Goal: Task Accomplishment & Management: Complete application form

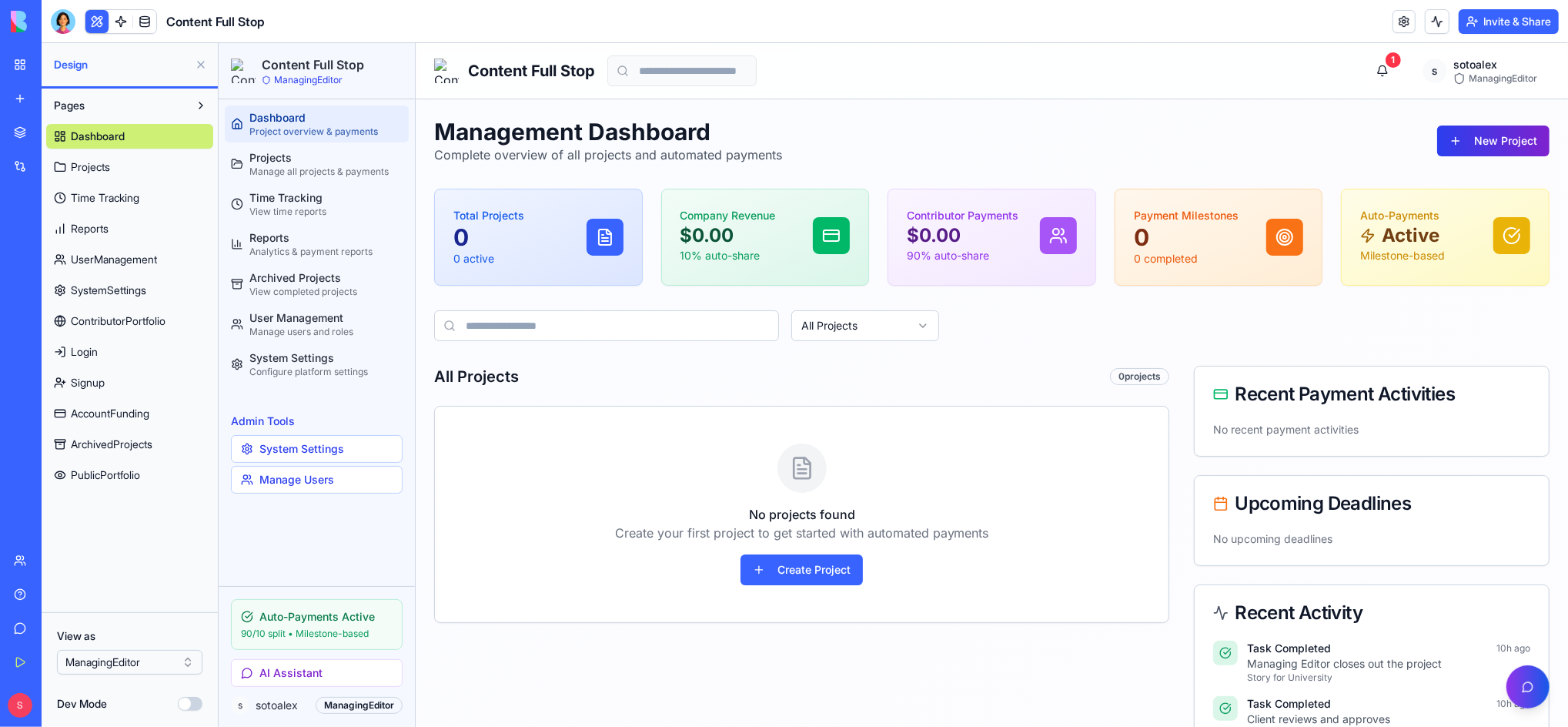
click at [1465, 138] on button "New Project" at bounding box center [1493, 140] width 113 height 31
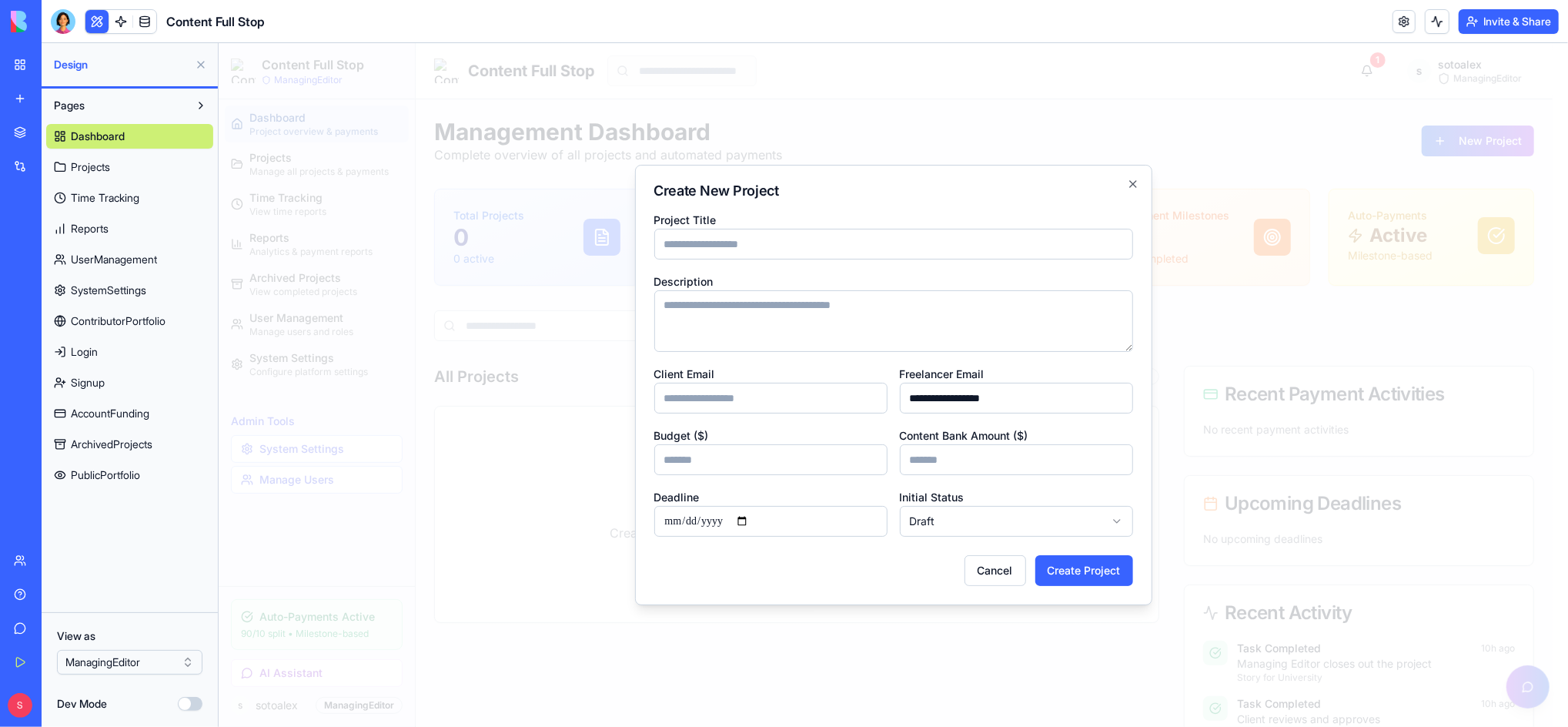
click at [689, 252] on input "Project Title" at bounding box center [893, 243] width 479 height 31
paste input "**********"
type input "**********"
click at [755, 312] on textarea "Description" at bounding box center [893, 320] width 479 height 62
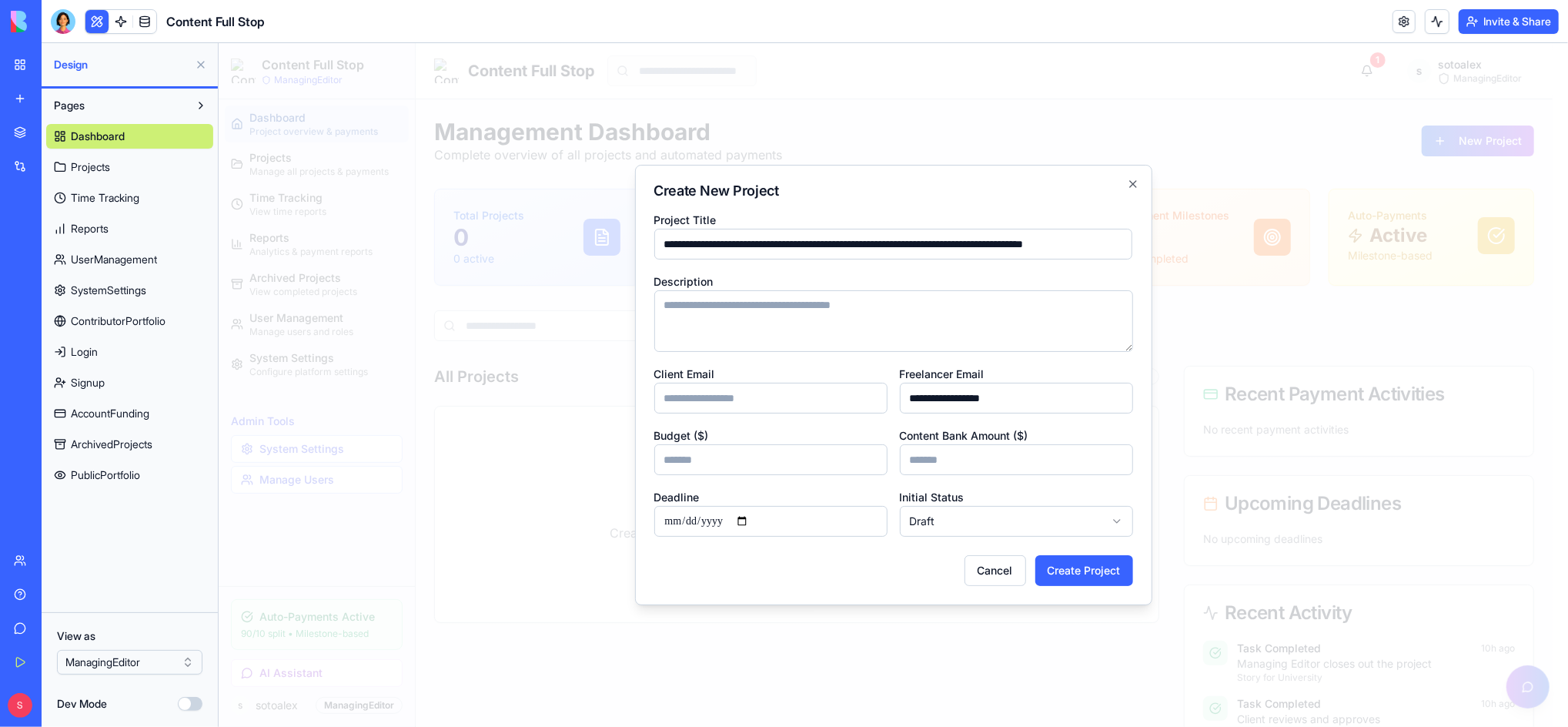
scroll to position [0, 0]
paste textarea "**********"
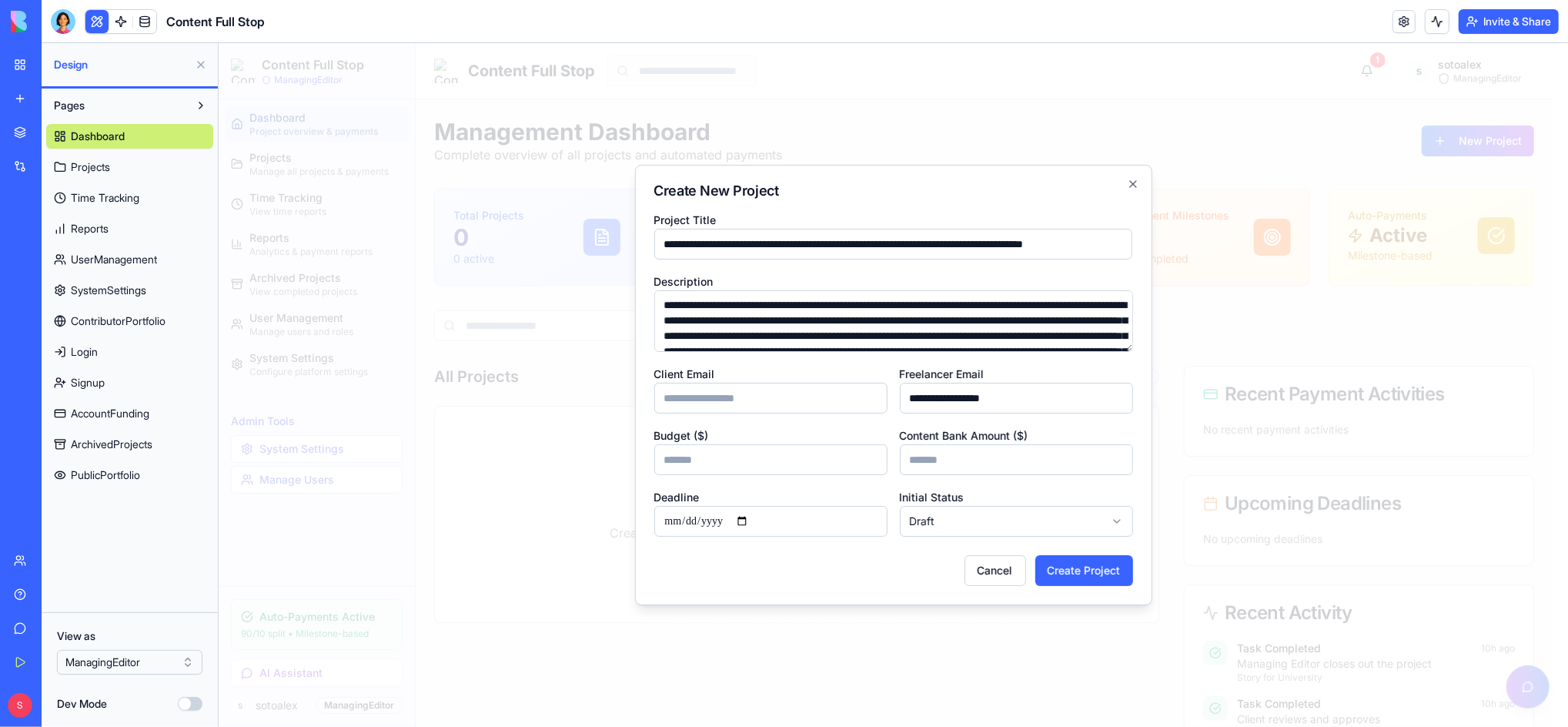
scroll to position [67, 0]
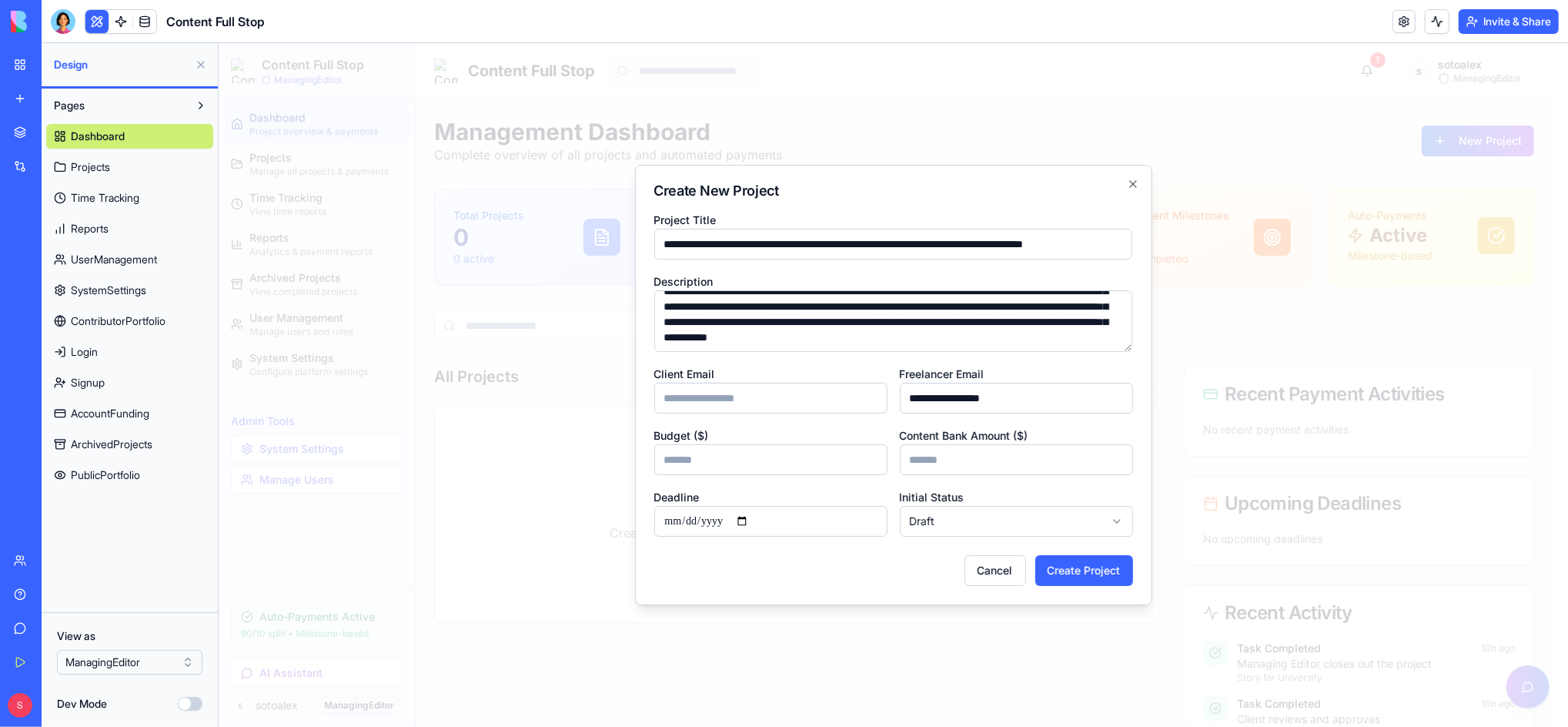
type textarea "**********"
click at [1055, 401] on input "**********" at bounding box center [1015, 397] width 233 height 31
drag, startPoint x: 1062, startPoint y: 400, endPoint x: 862, endPoint y: 400, distance: 200.0
click at [862, 400] on div "**********" at bounding box center [893, 373] width 479 height 327
type input "**********"
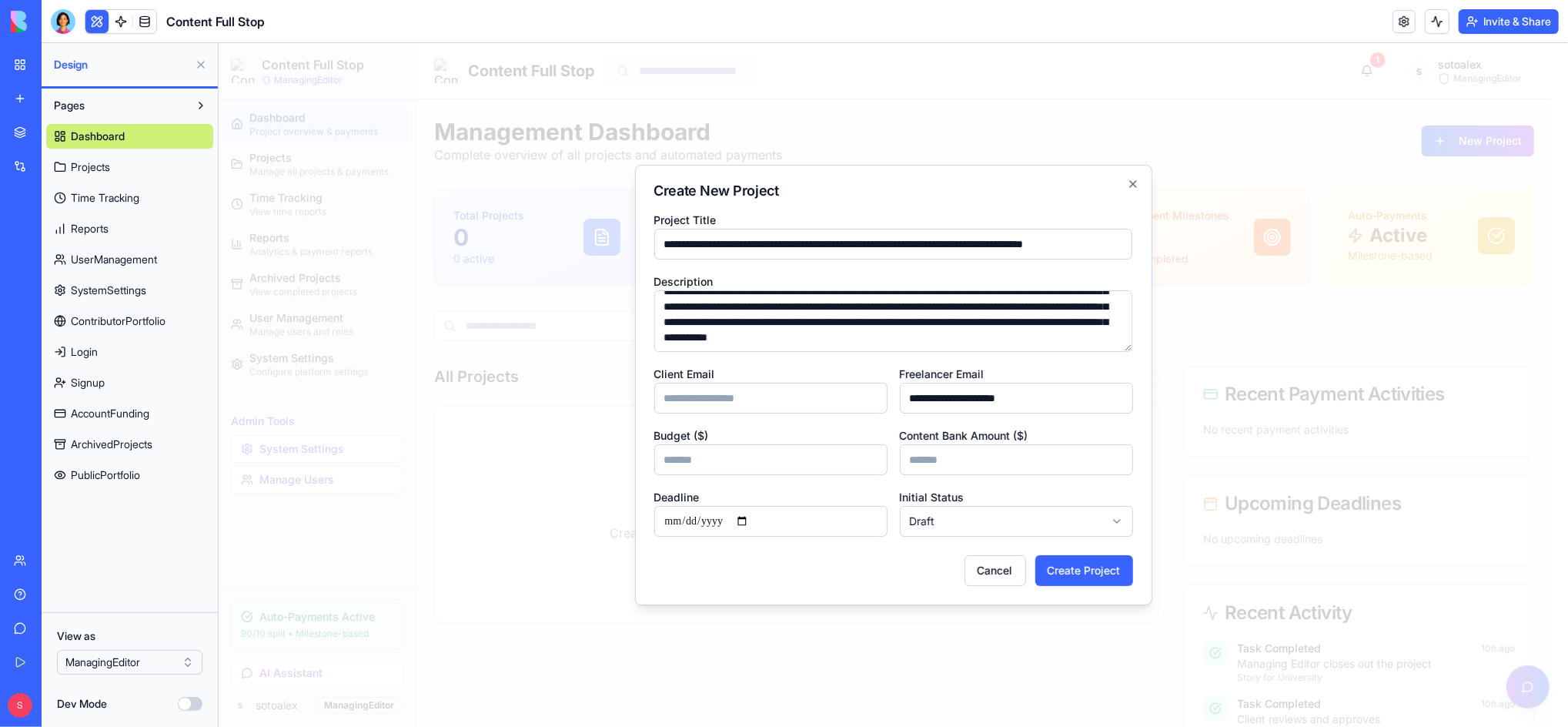
type input "**********"
type input "****"
type input "**********"
drag, startPoint x: 782, startPoint y: 465, endPoint x: 597, endPoint y: 457, distance: 185.2
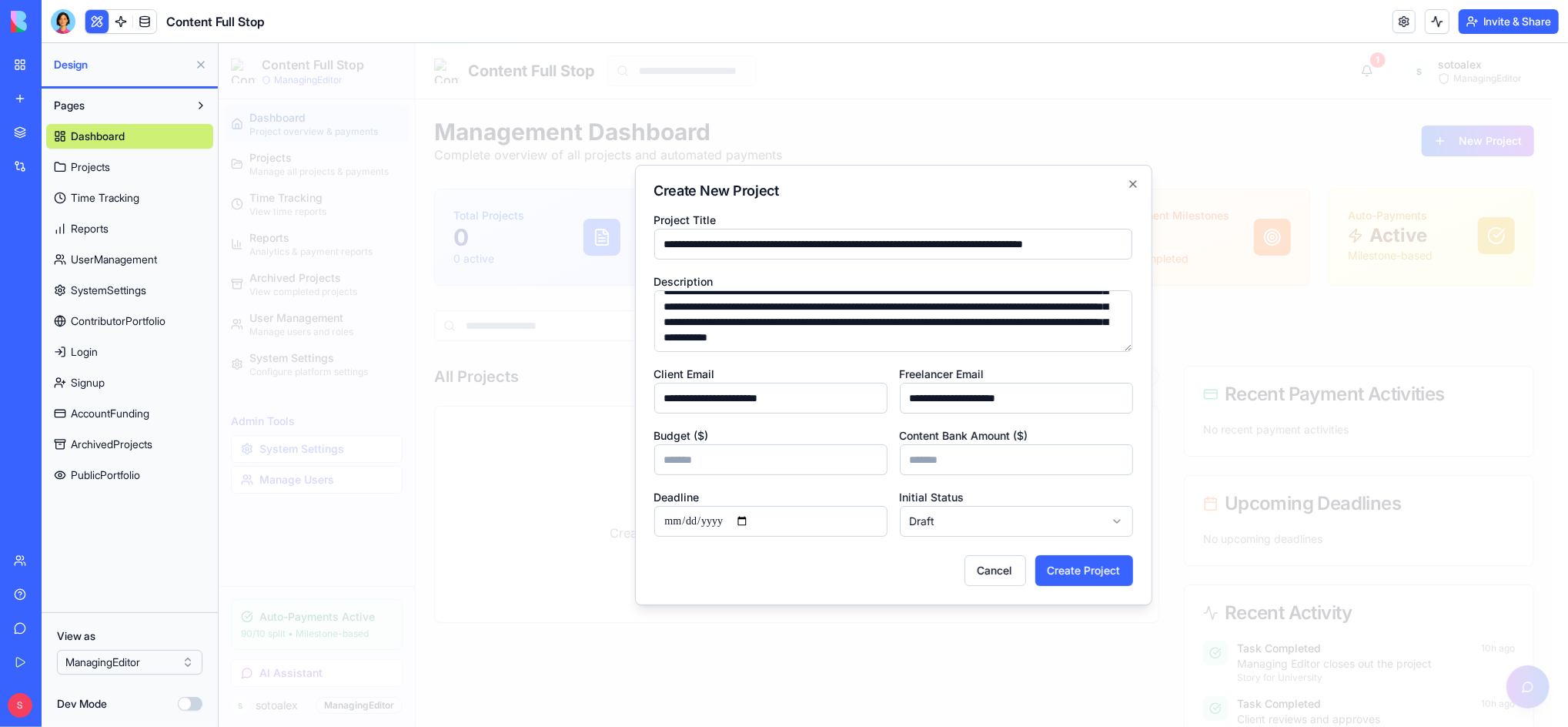
click at [597, 457] on body "Content Full Stop ManagingEditor Dashboard Project overview & payments Projects…" at bounding box center [885, 501] width 1334 height 918
type input "***"
drag, startPoint x: 1014, startPoint y: 462, endPoint x: 839, endPoint y: 465, distance: 175.0
click at [839, 465] on div "**********" at bounding box center [893, 373] width 479 height 327
type input "***"
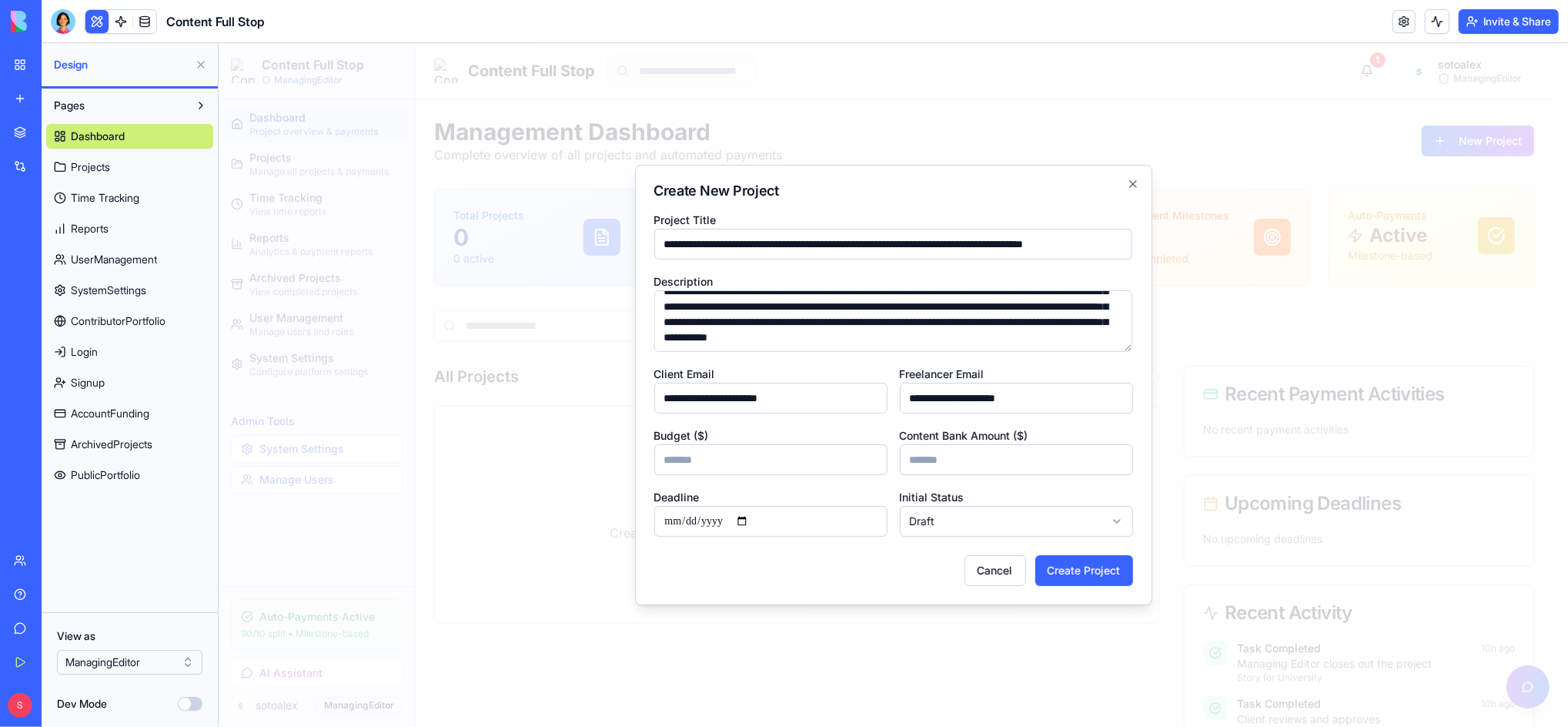
click at [848, 560] on div "Cancel Create Project" at bounding box center [893, 569] width 479 height 31
click at [992, 523] on body "Content Full Stop ManagingEditor Dashboard Project overview & payments Projects…" at bounding box center [885, 501] width 1334 height 918
click at [803, 558] on div "Cancel Create Project" at bounding box center [893, 569] width 479 height 31
click at [1110, 575] on button "Create Project" at bounding box center [1083, 569] width 98 height 31
type input "**********"
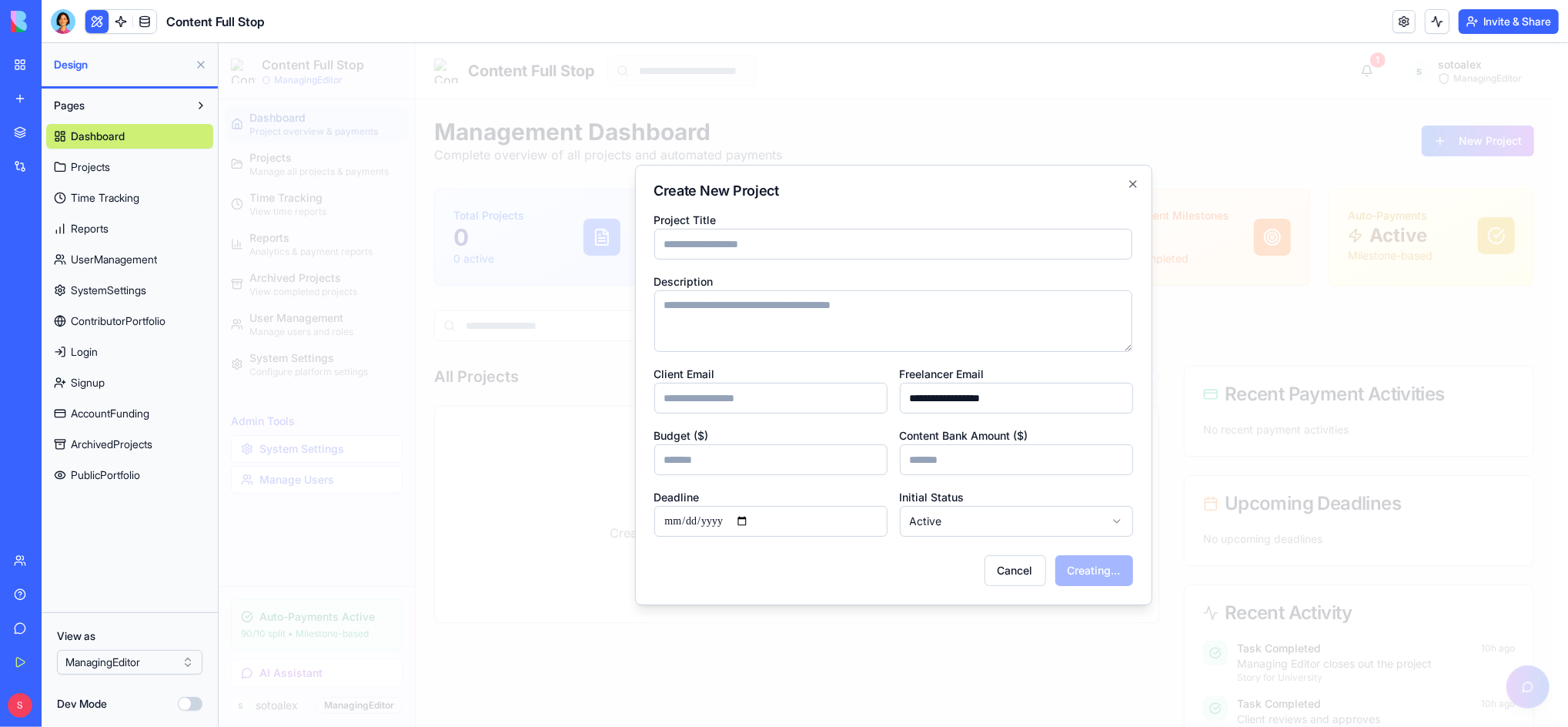
scroll to position [0, 0]
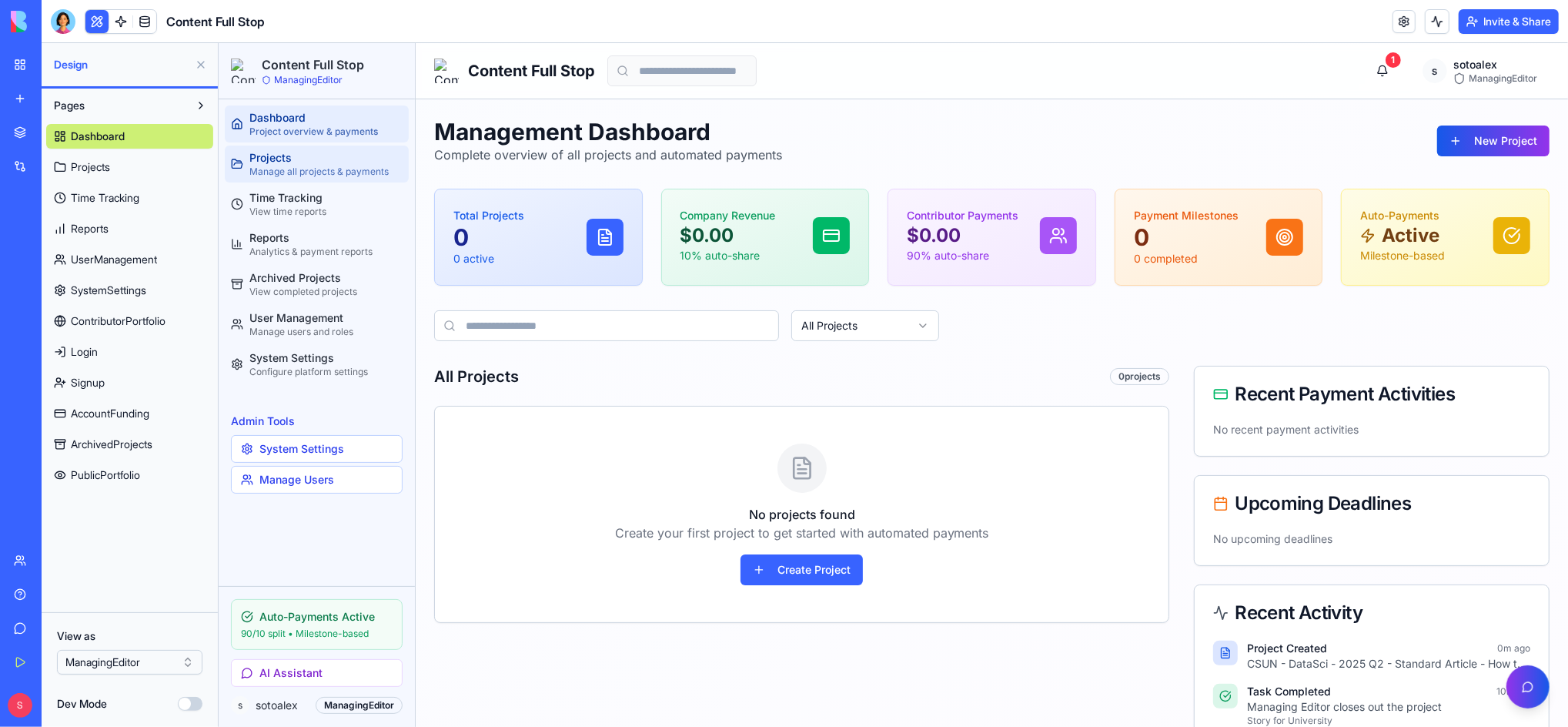
click at [284, 168] on div "Manage all projects & payments" at bounding box center [325, 171] width 153 height 13
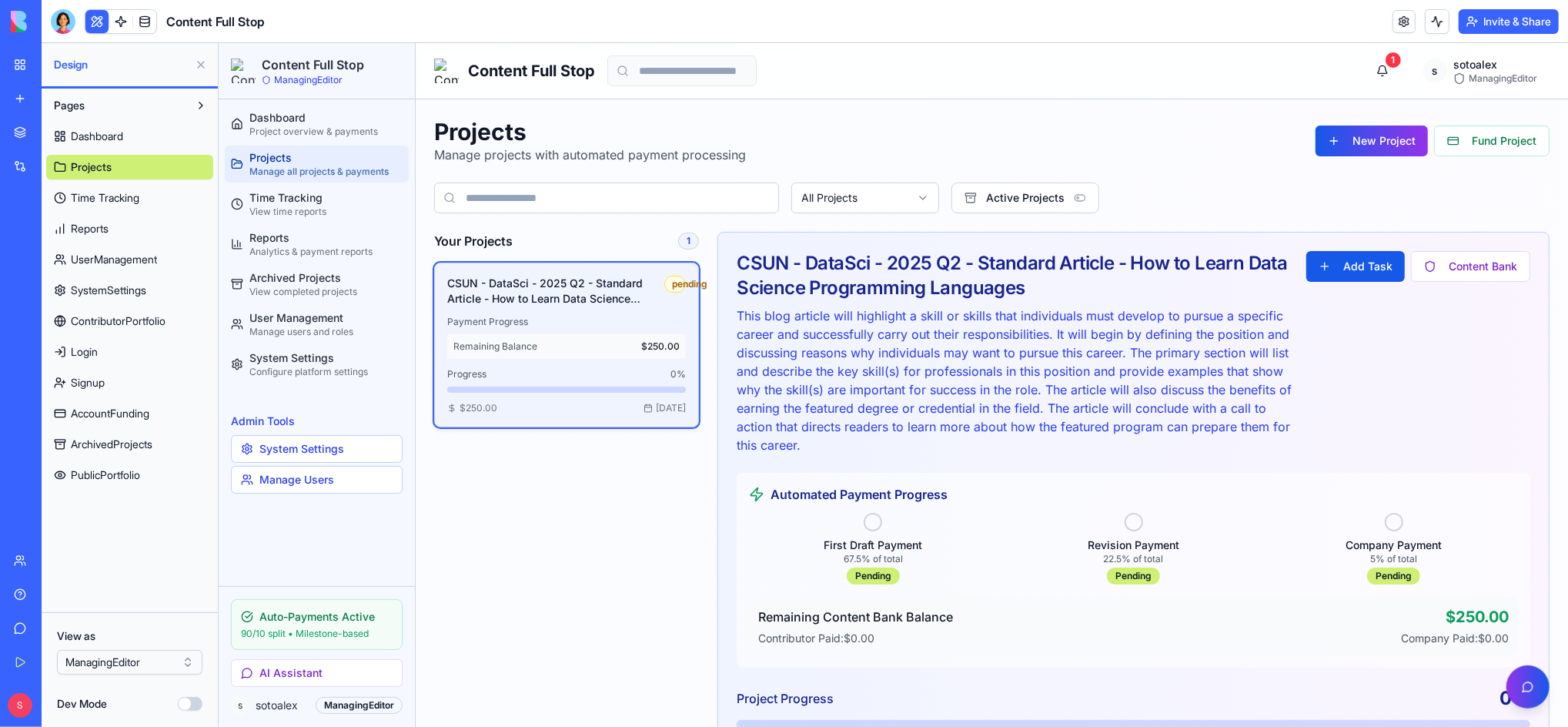
click at [644, 277] on h3 "CSUN - DataSci - 2025 Q2 - Standard Article - How to Learn Data Science Program…" at bounding box center [555, 290] width 217 height 31
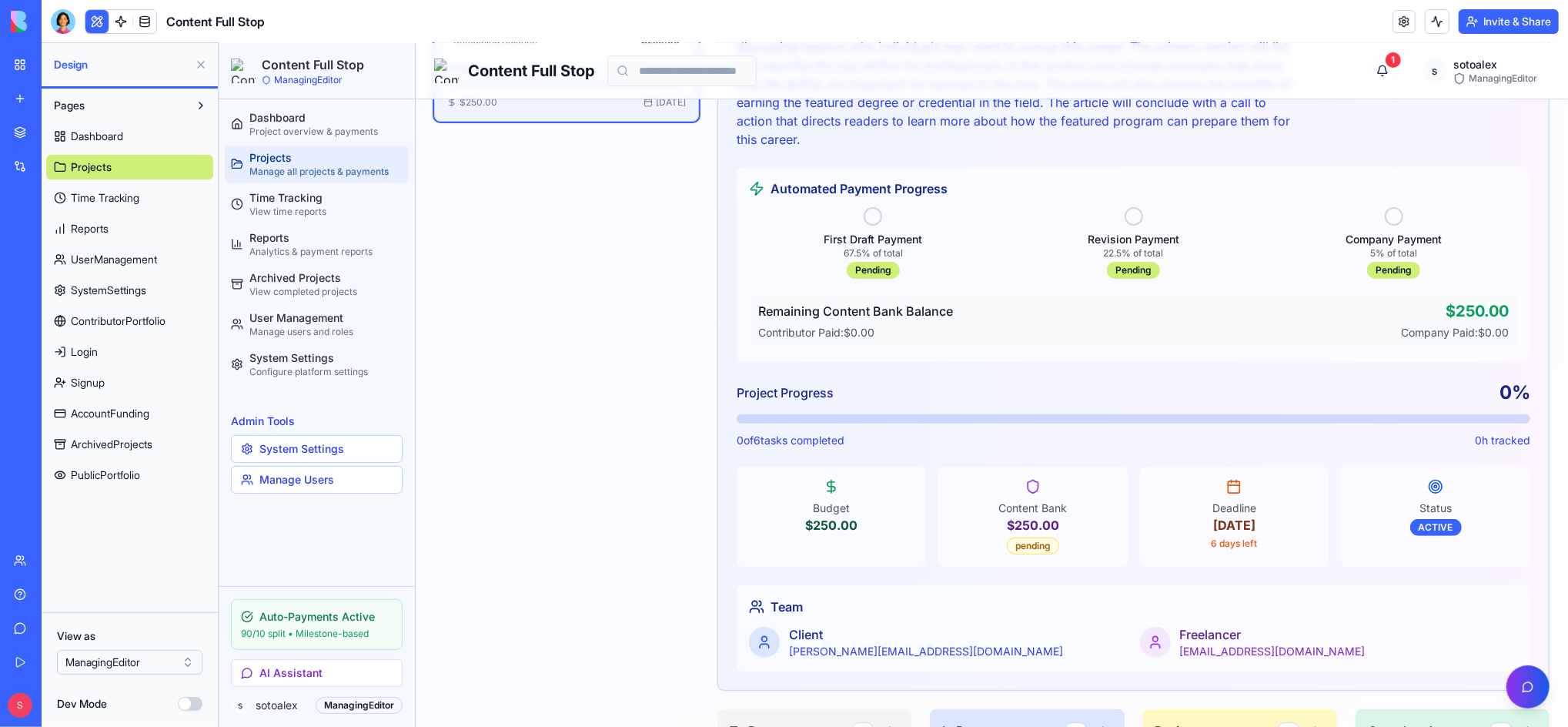
scroll to position [308, 0]
click at [285, 122] on div "Dashboard" at bounding box center [325, 117] width 153 height 15
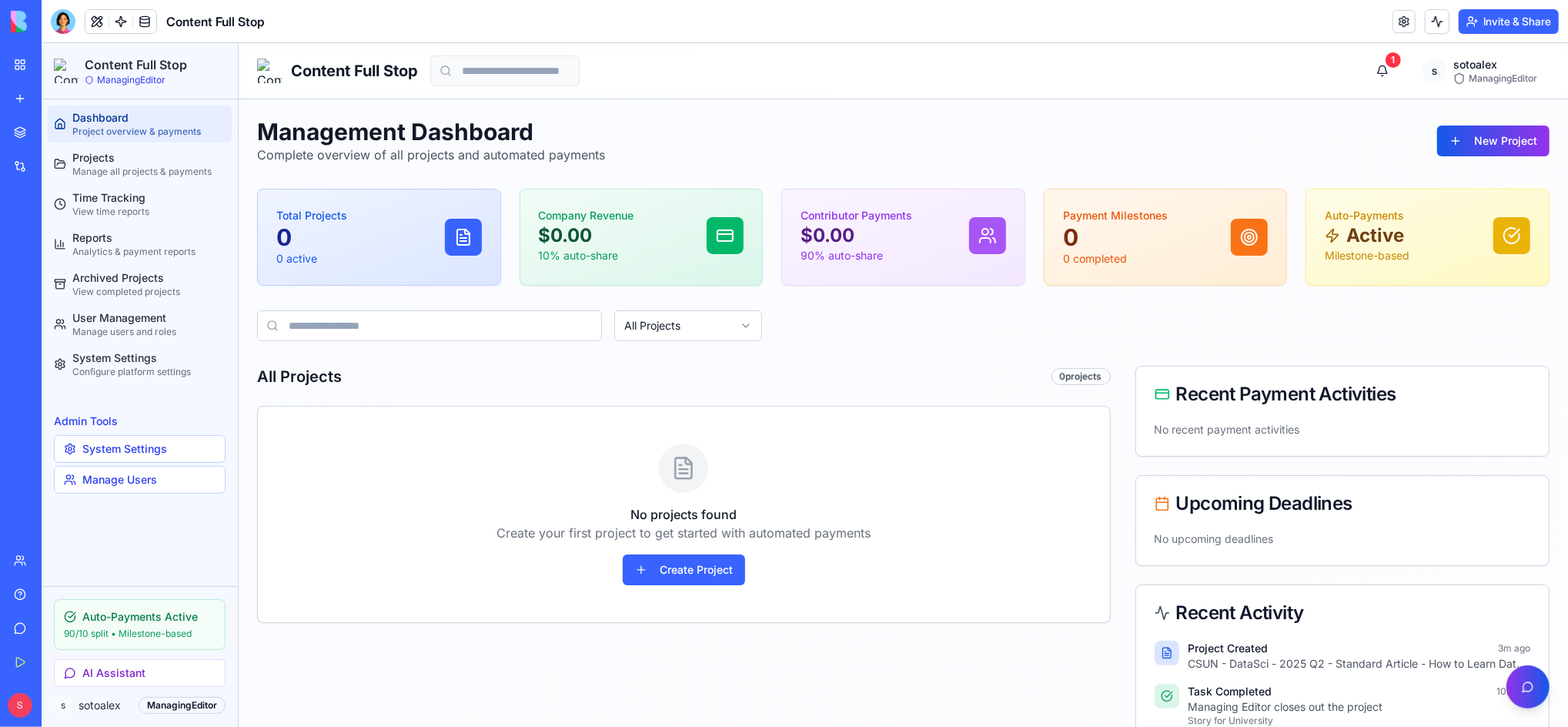
click at [1349, 127] on div "Management Dashboard Complete overview of all projects and automated payments N…" at bounding box center [902, 140] width 1292 height 46
click at [138, 172] on div "Manage all projects & payments" at bounding box center [147, 171] width 153 height 13
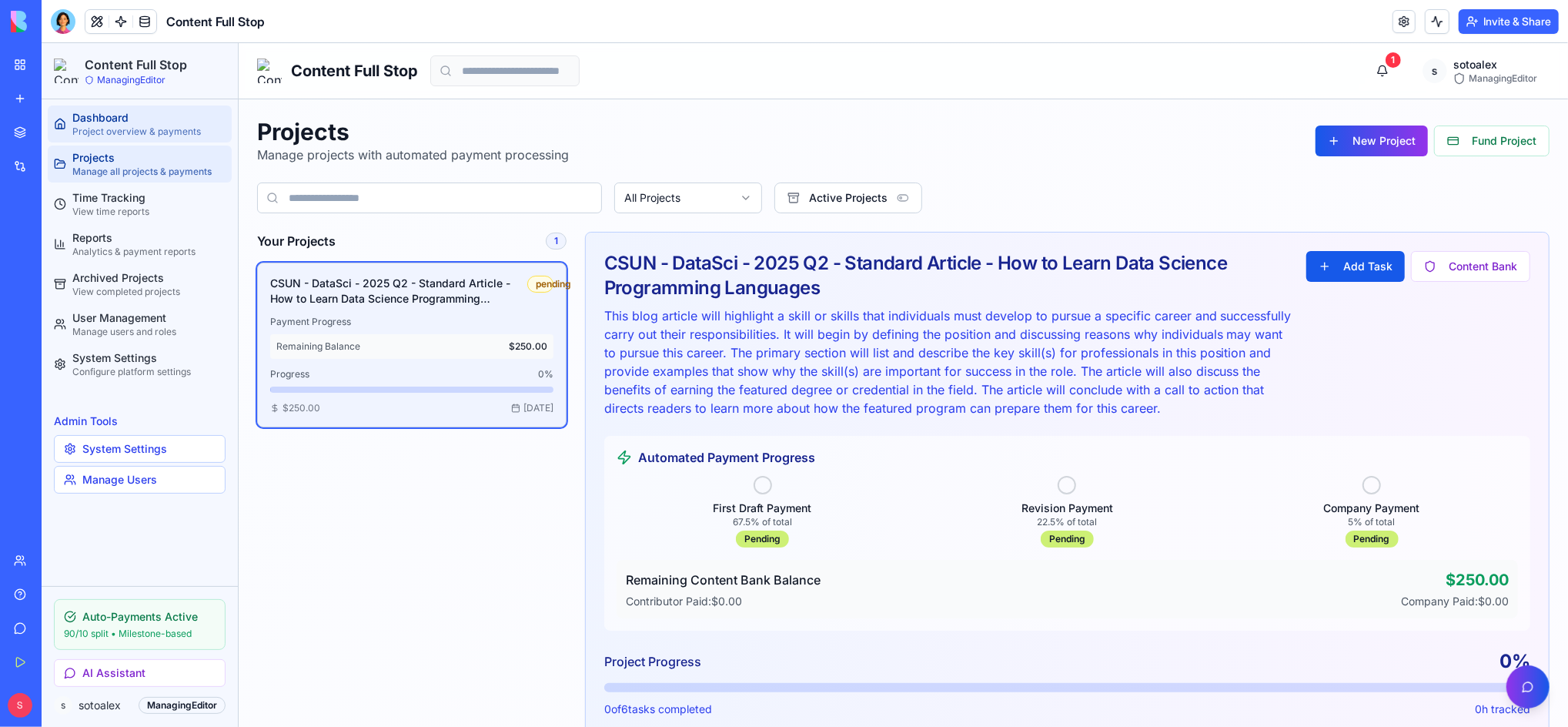
click at [124, 119] on div "Dashboard" at bounding box center [147, 117] width 153 height 15
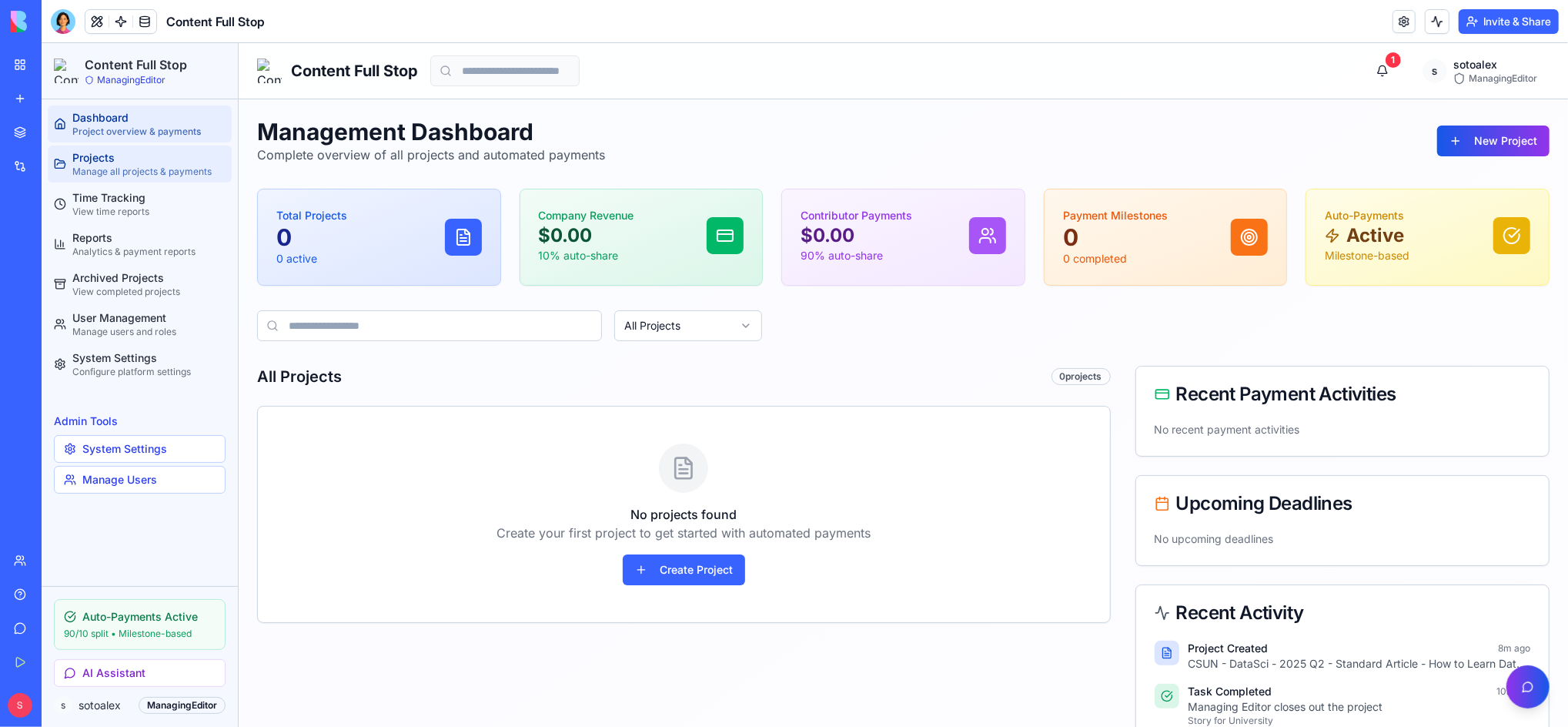
click at [105, 159] on div "Projects" at bounding box center [147, 156] width 153 height 15
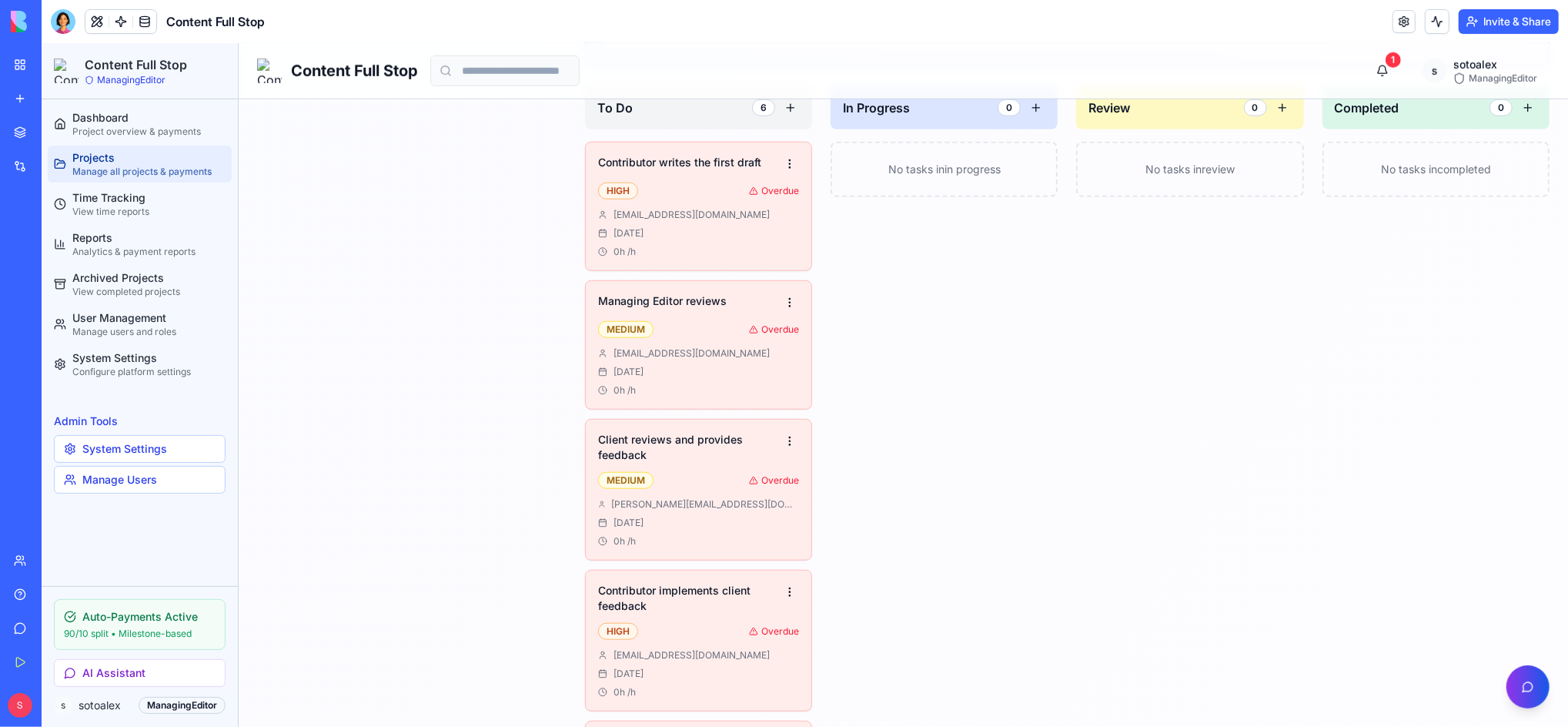
scroll to position [924, 0]
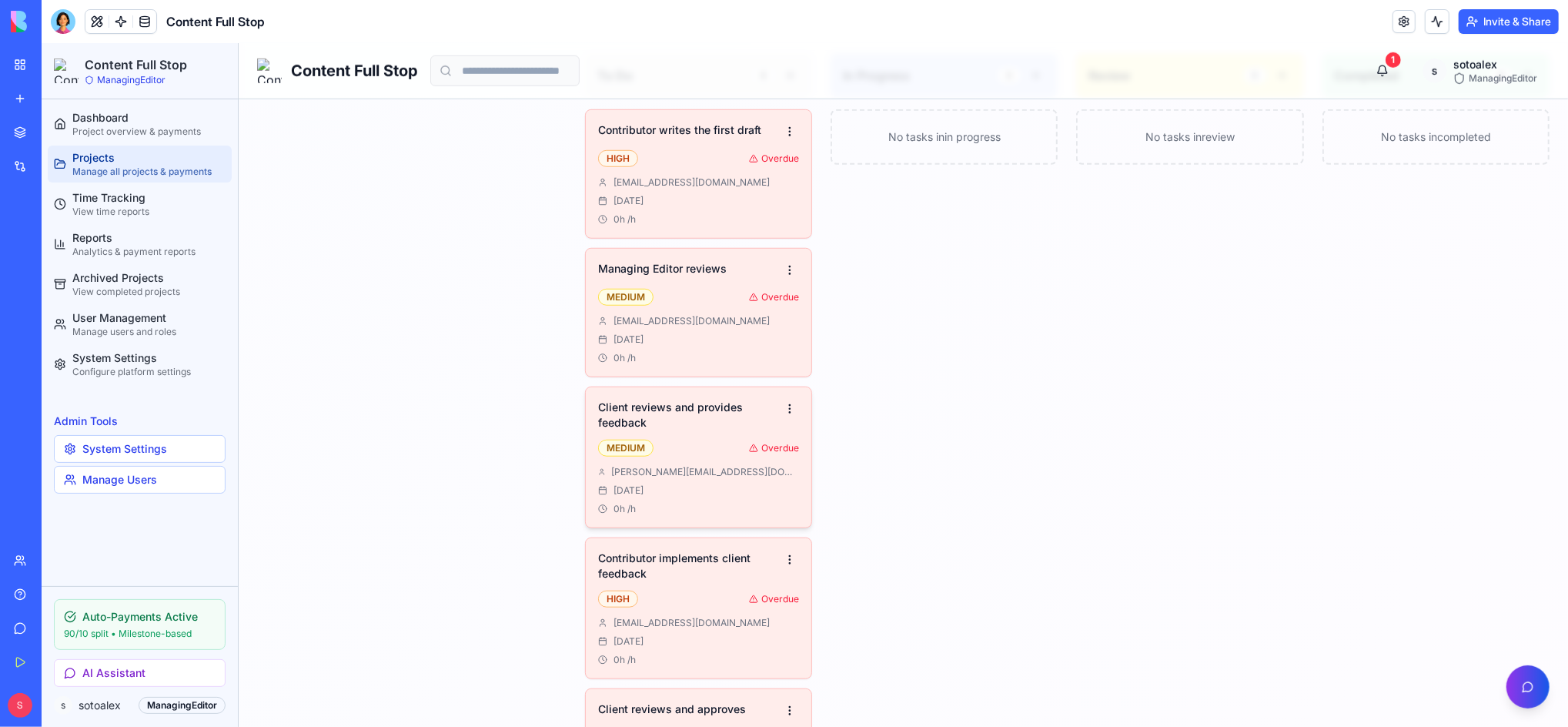
click at [665, 430] on h4 "Client reviews and provides feedback" at bounding box center [688, 414] width 182 height 31
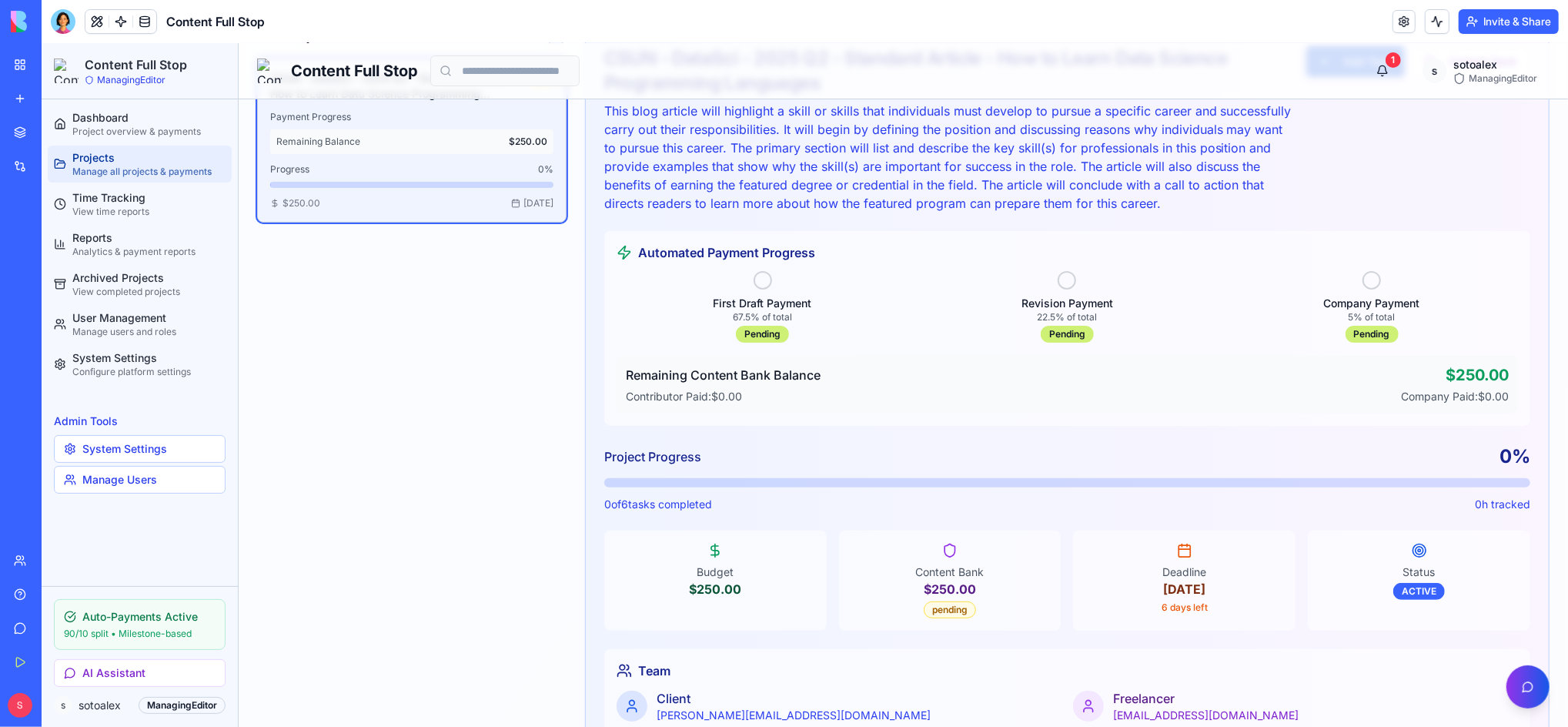
scroll to position [0, 0]
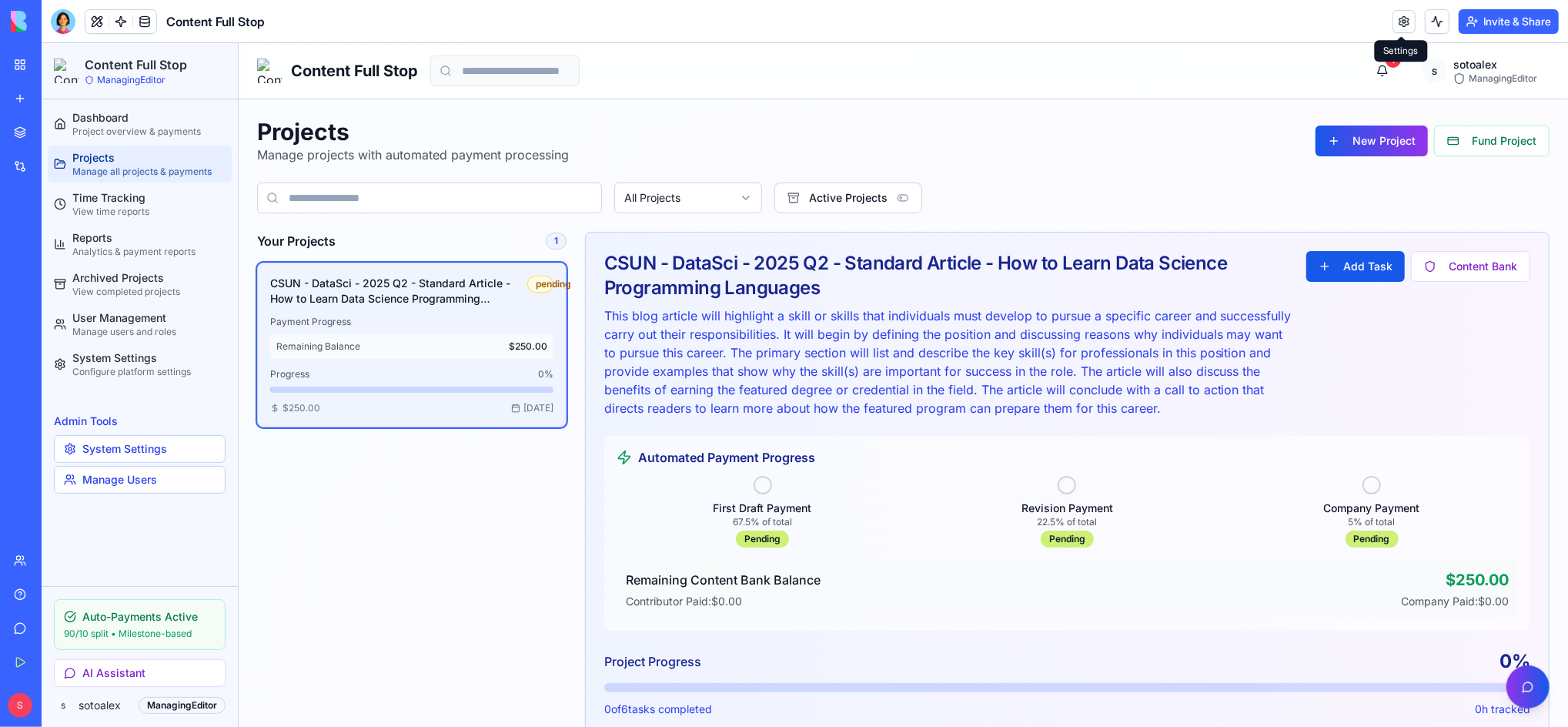
click at [1392, 21] on link at bounding box center [1403, 21] width 23 height 23
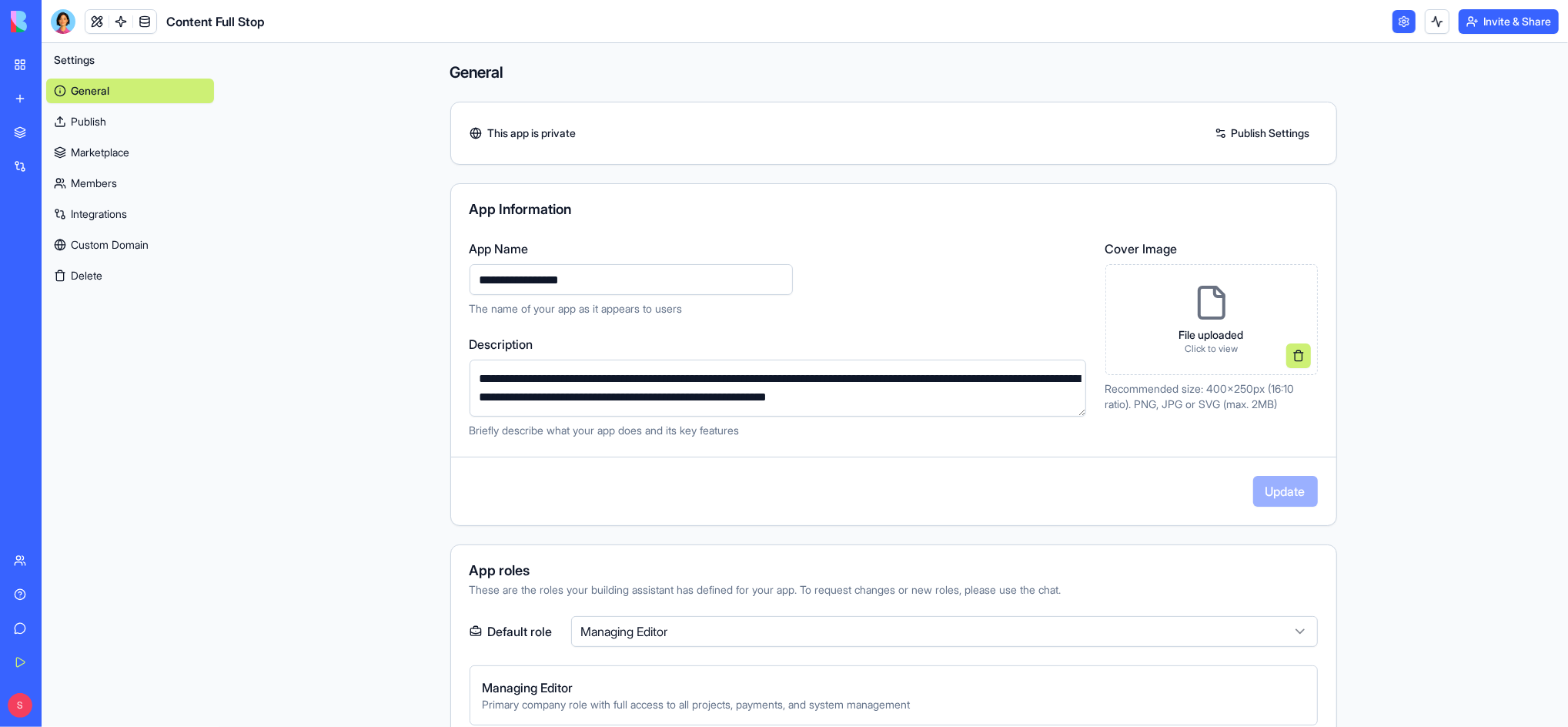
click at [57, 67] on div "My Workspace" at bounding box center [47, 64] width 20 height 15
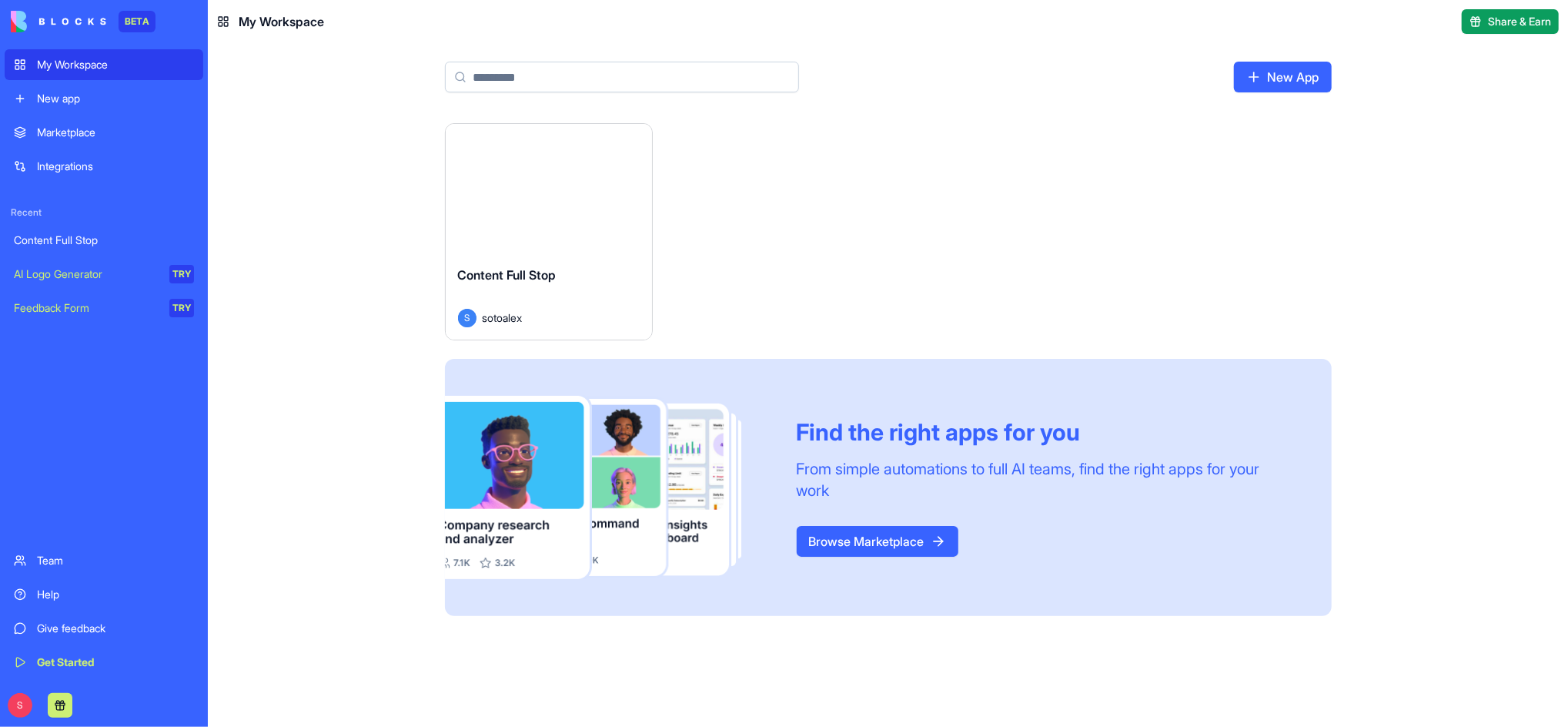
click at [535, 197] on button "Launch" at bounding box center [549, 188] width 116 height 31
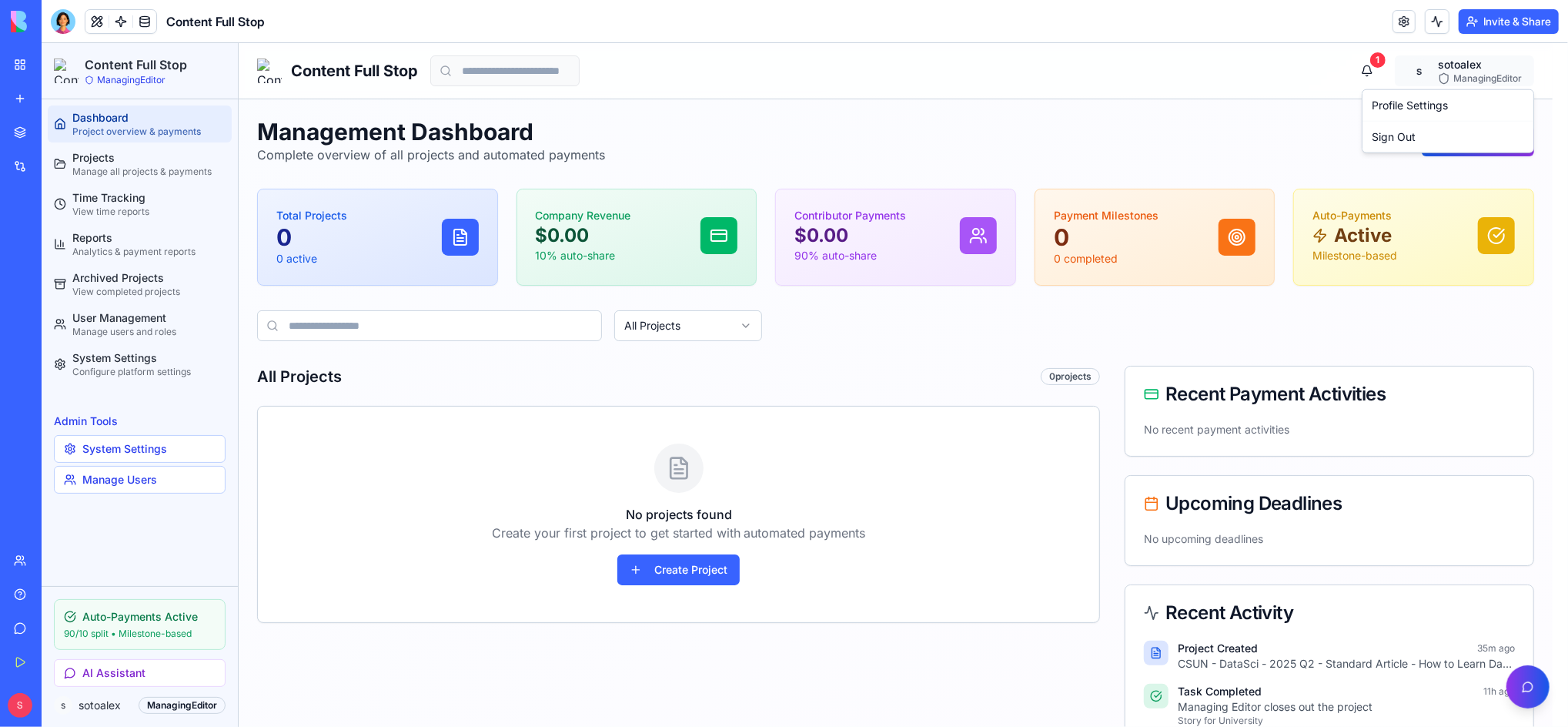
click at [1446, 66] on html "Content Full Stop ManagingEditor Dashboard Project overview & payments Projects…" at bounding box center [803, 501] width 1526 height 918
click at [1297, 73] on html "Content Full Stop ManagingEditor Dashboard Project overview & payments Projects…" at bounding box center [803, 501] width 1526 height 918
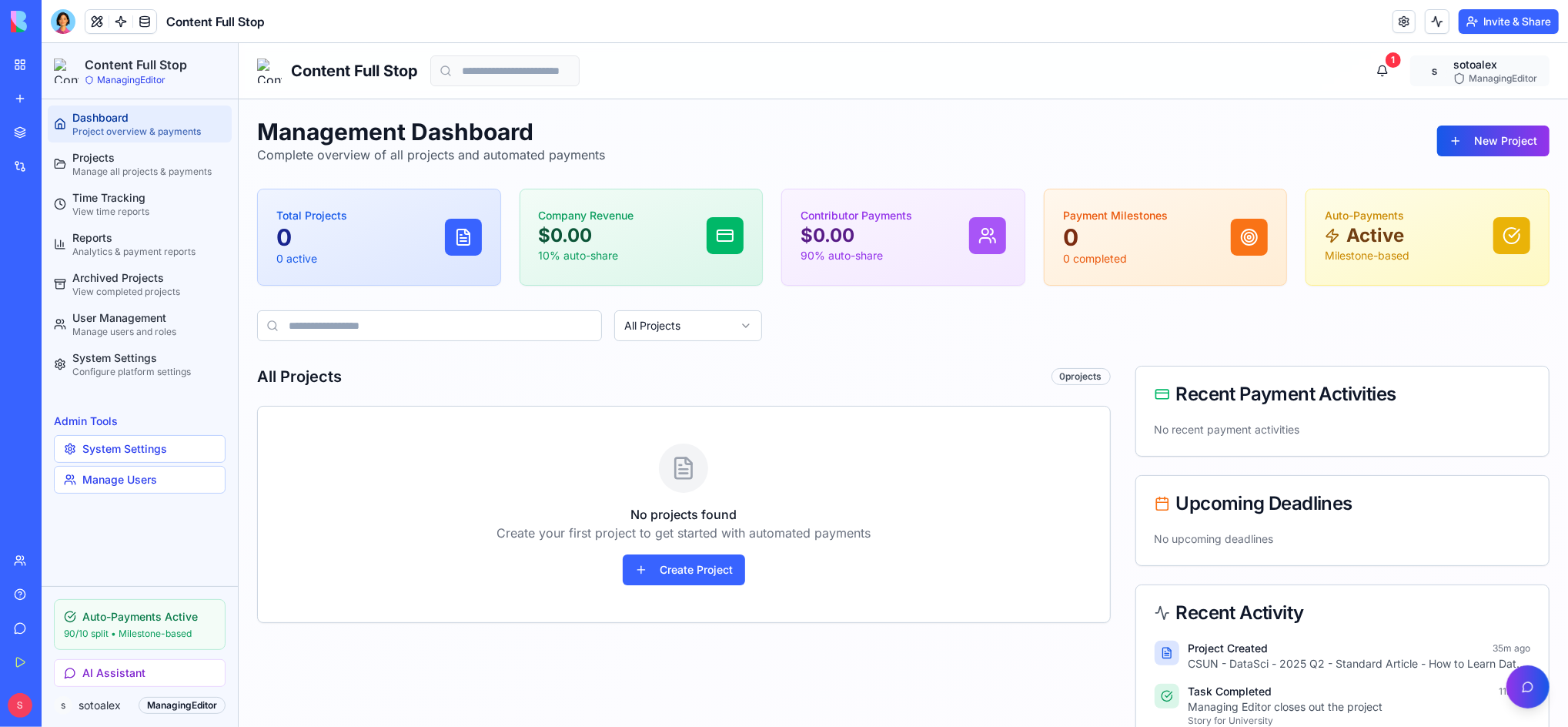
click at [1467, 75] on html "Content Full Stop ManagingEditor Dashboard Project overview & payments Projects…" at bounding box center [803, 501] width 1526 height 918
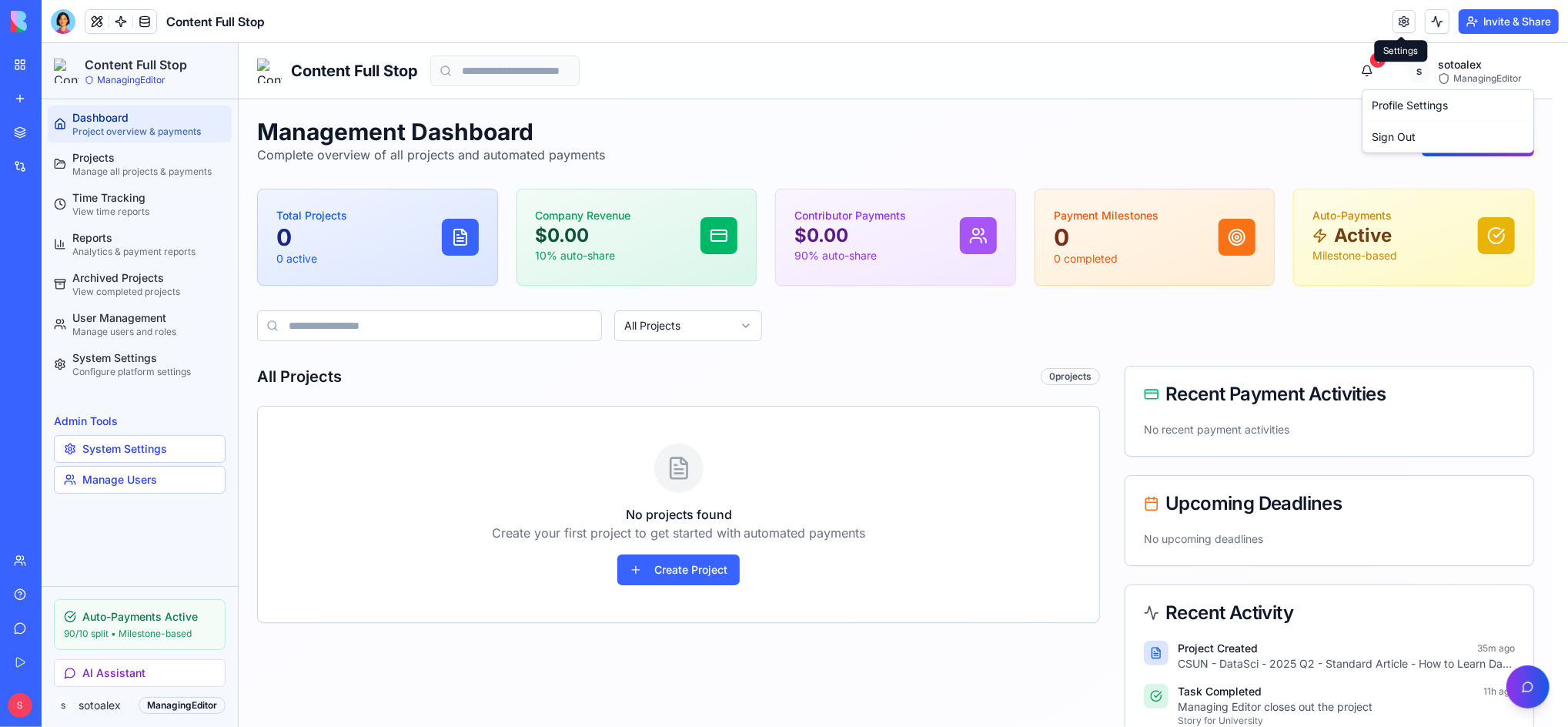
click at [1405, 25] on link at bounding box center [1403, 21] width 23 height 23
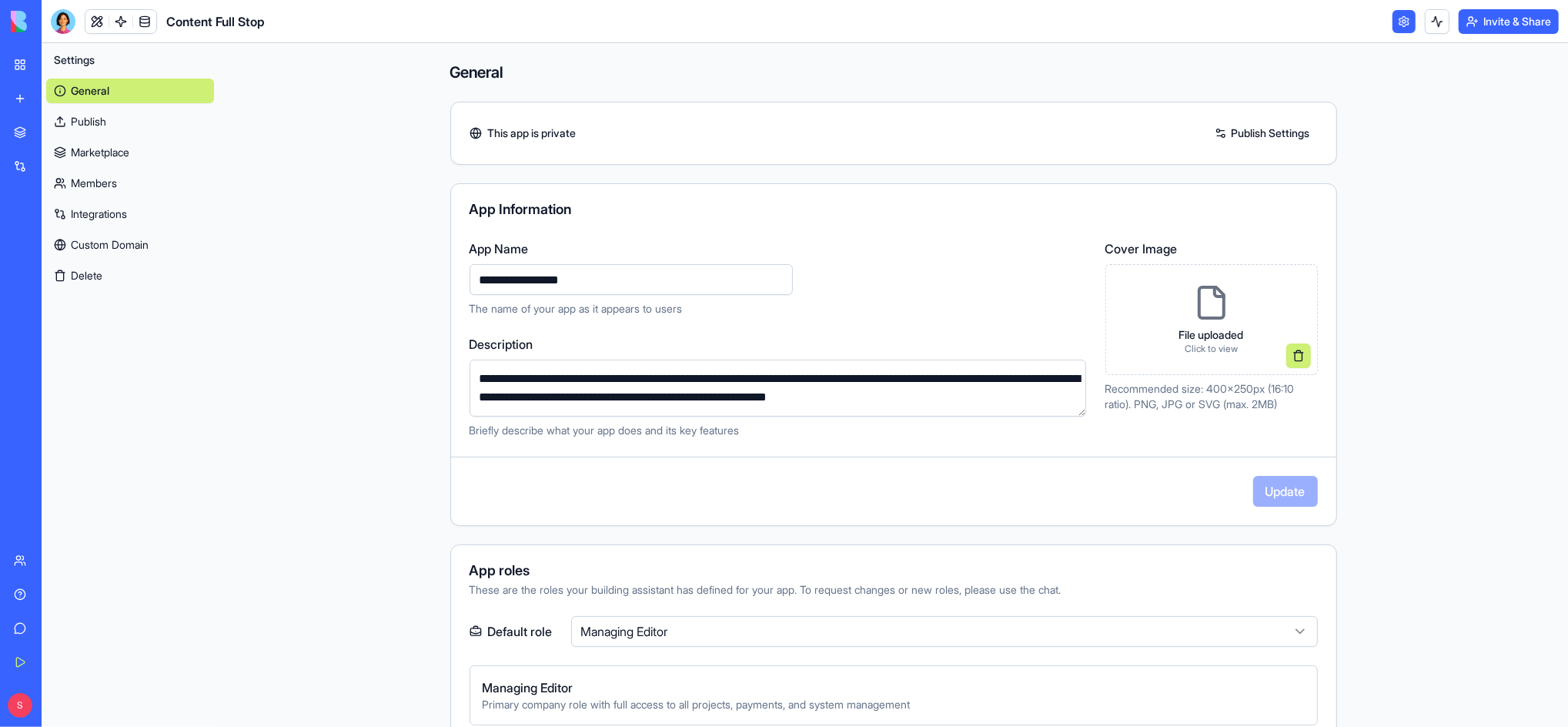
click at [71, 17] on img at bounding box center [59, 21] width 95 height 21
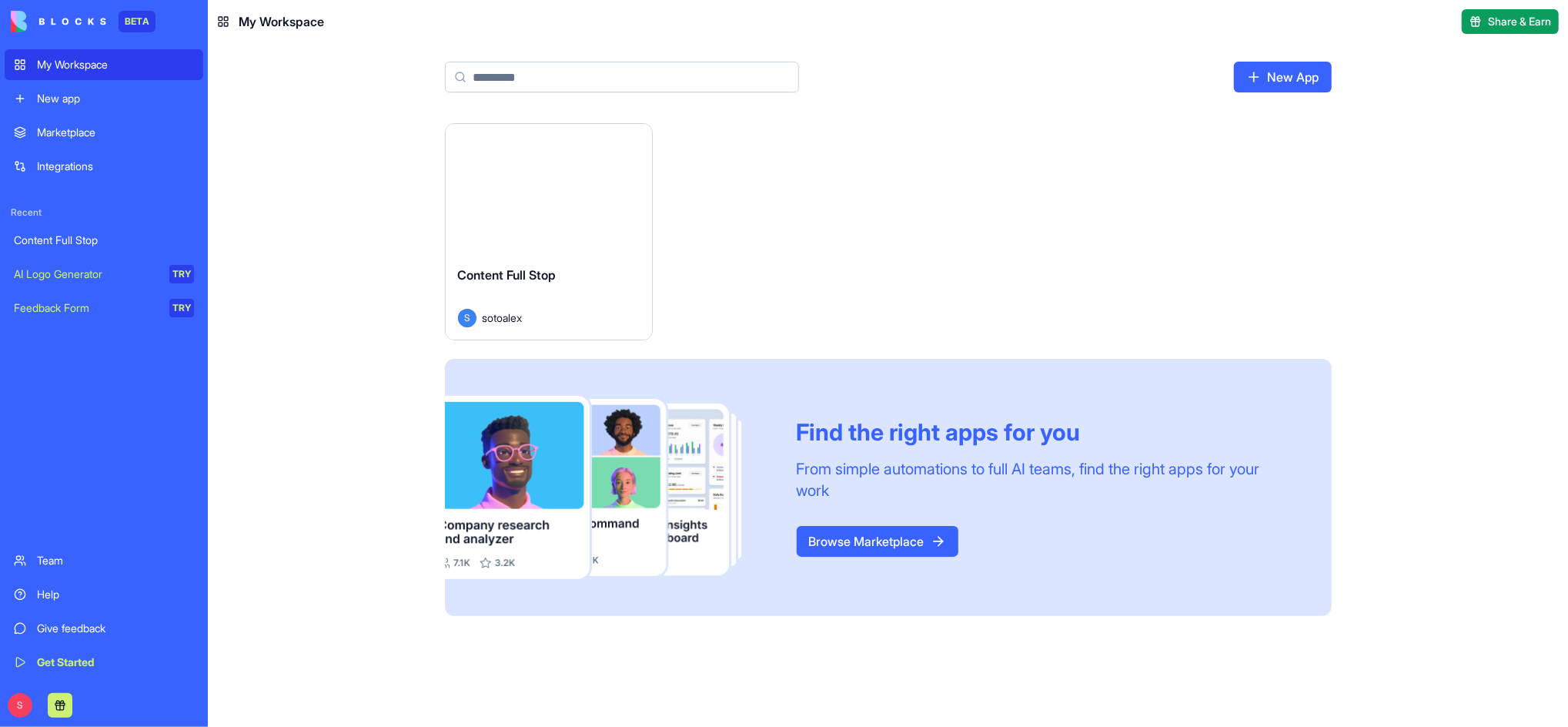
click at [92, 68] on div "My Workspace" at bounding box center [116, 64] width 157 height 15
click at [71, 230] on link "Content Full Stop" at bounding box center [104, 240] width 198 height 31
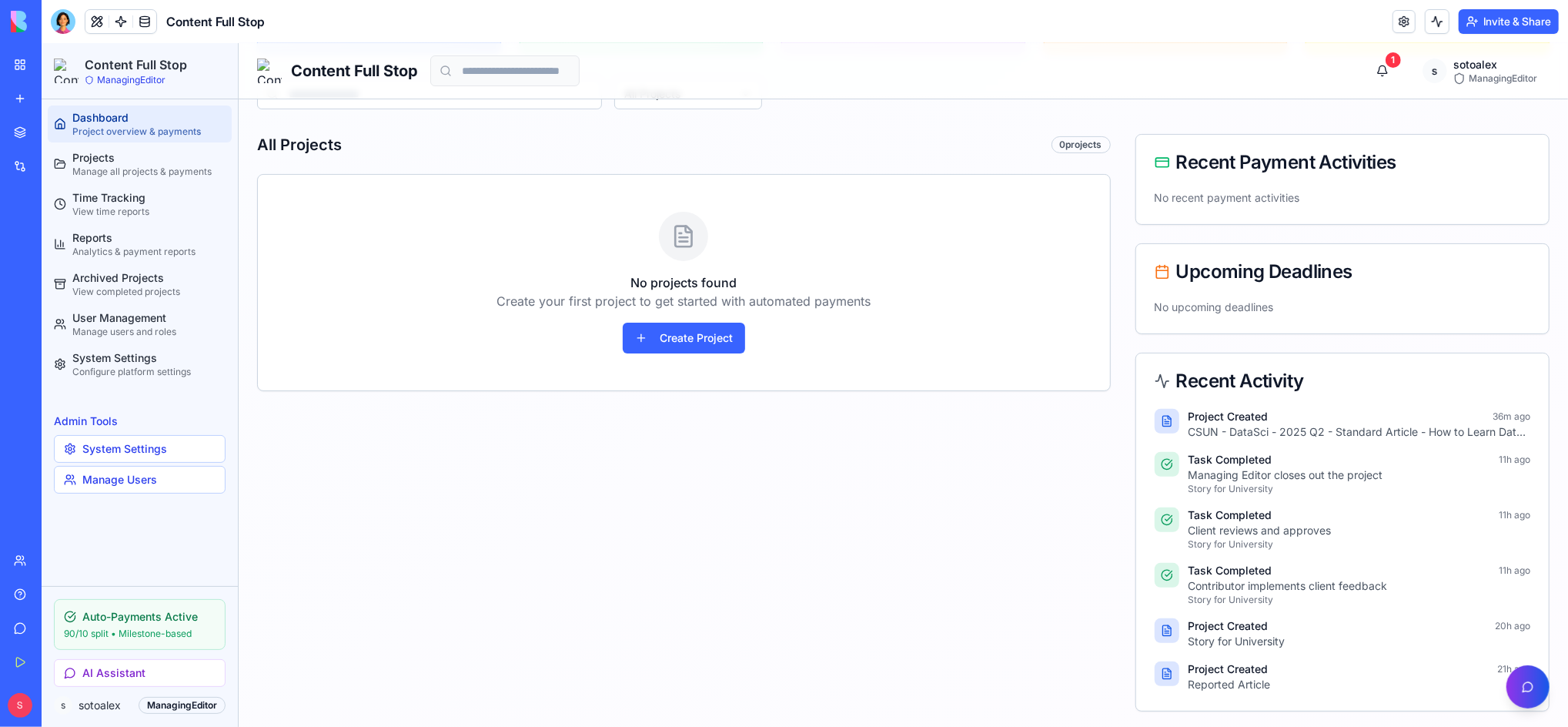
scroll to position [235, 0]
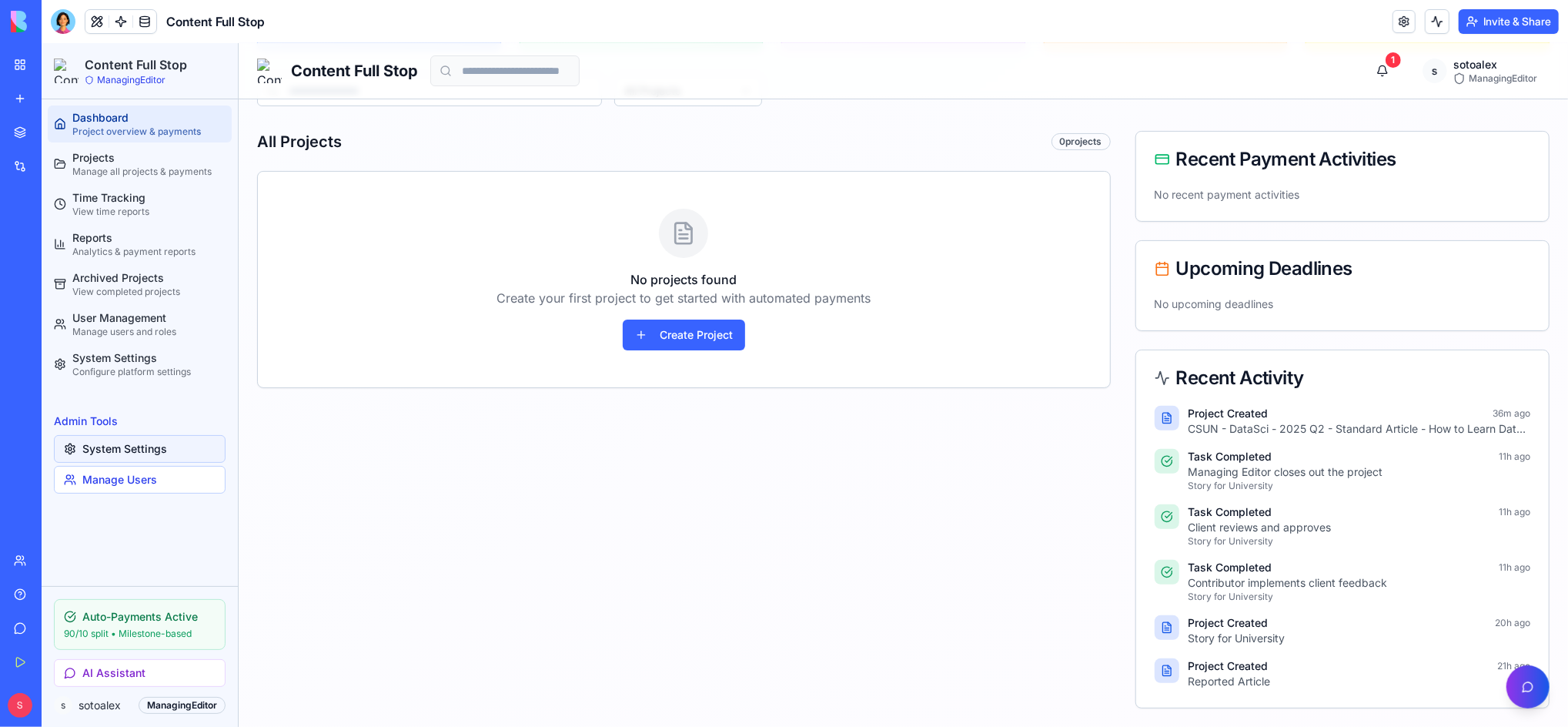
click at [117, 445] on link "System Settings" at bounding box center [139, 448] width 172 height 28
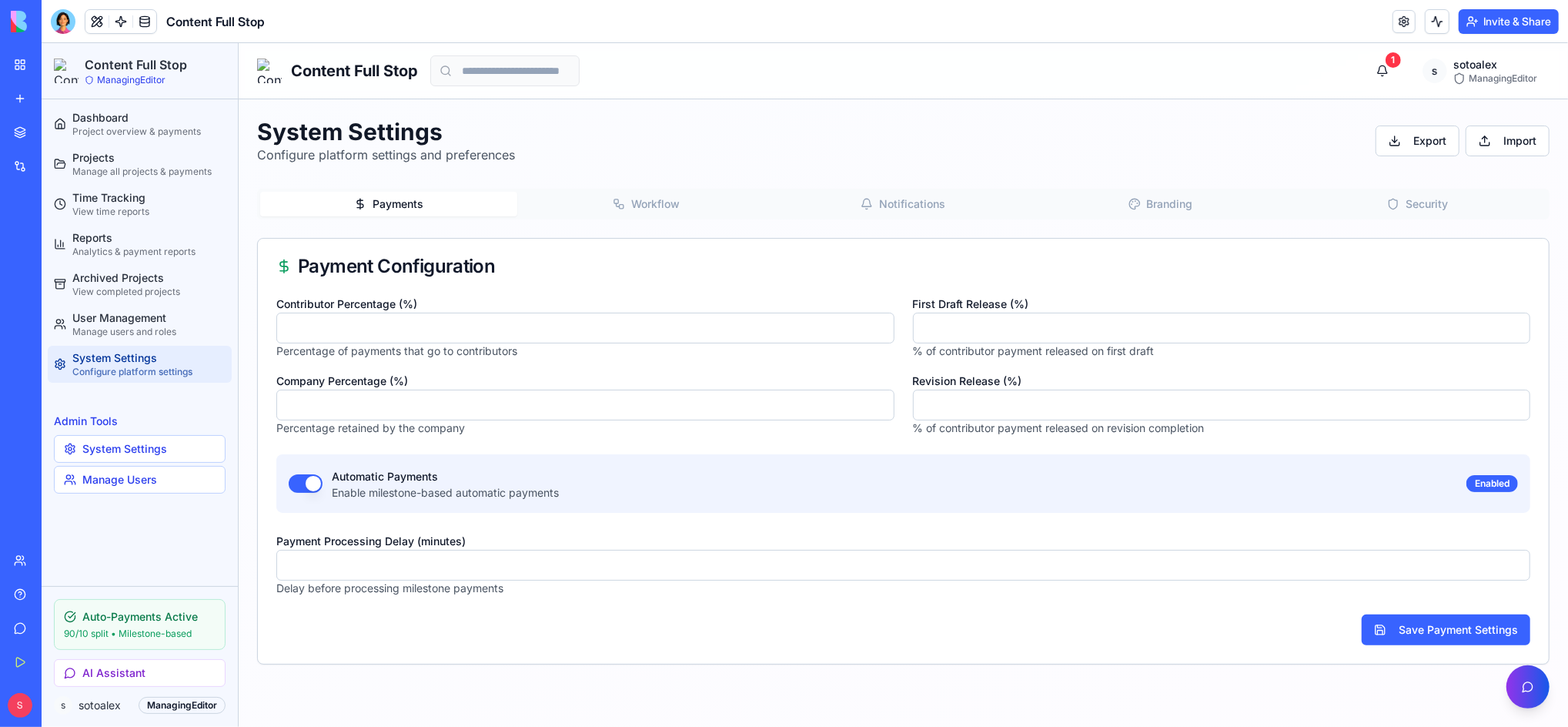
click at [57, 166] on div "Integrations" at bounding box center [47, 166] width 20 height 15
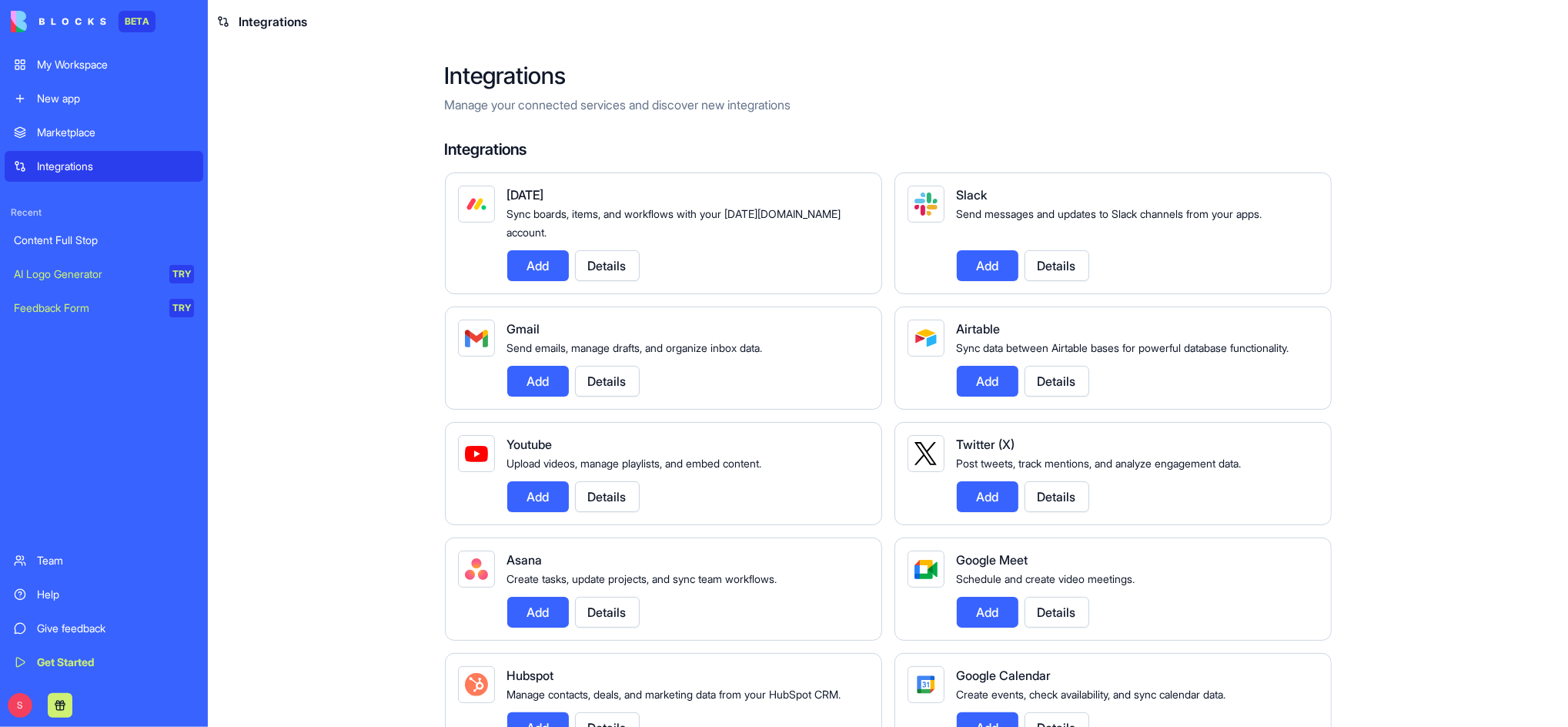
click at [66, 69] on div "My Workspace" at bounding box center [116, 64] width 157 height 15
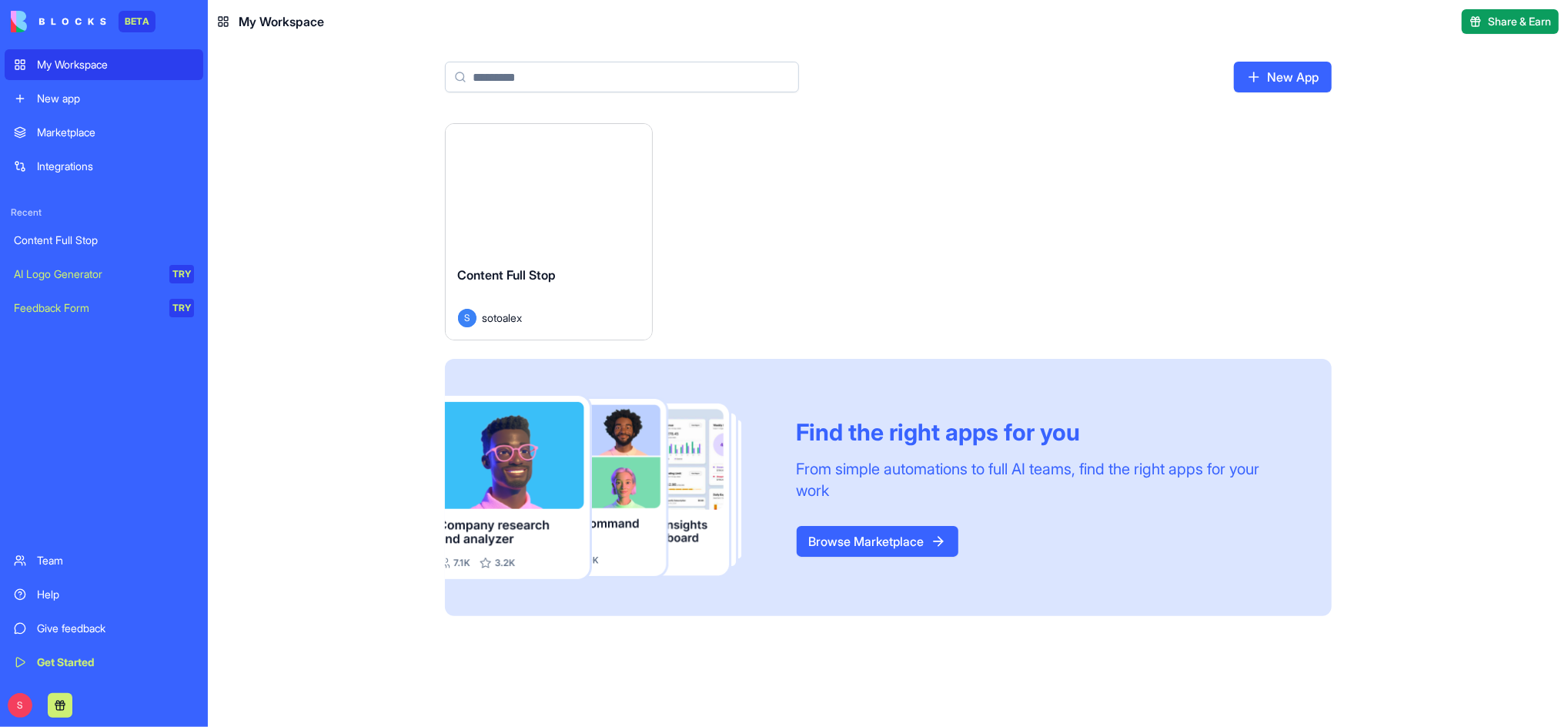
click at [70, 237] on div "Content Full Stop" at bounding box center [103, 239] width 180 height 15
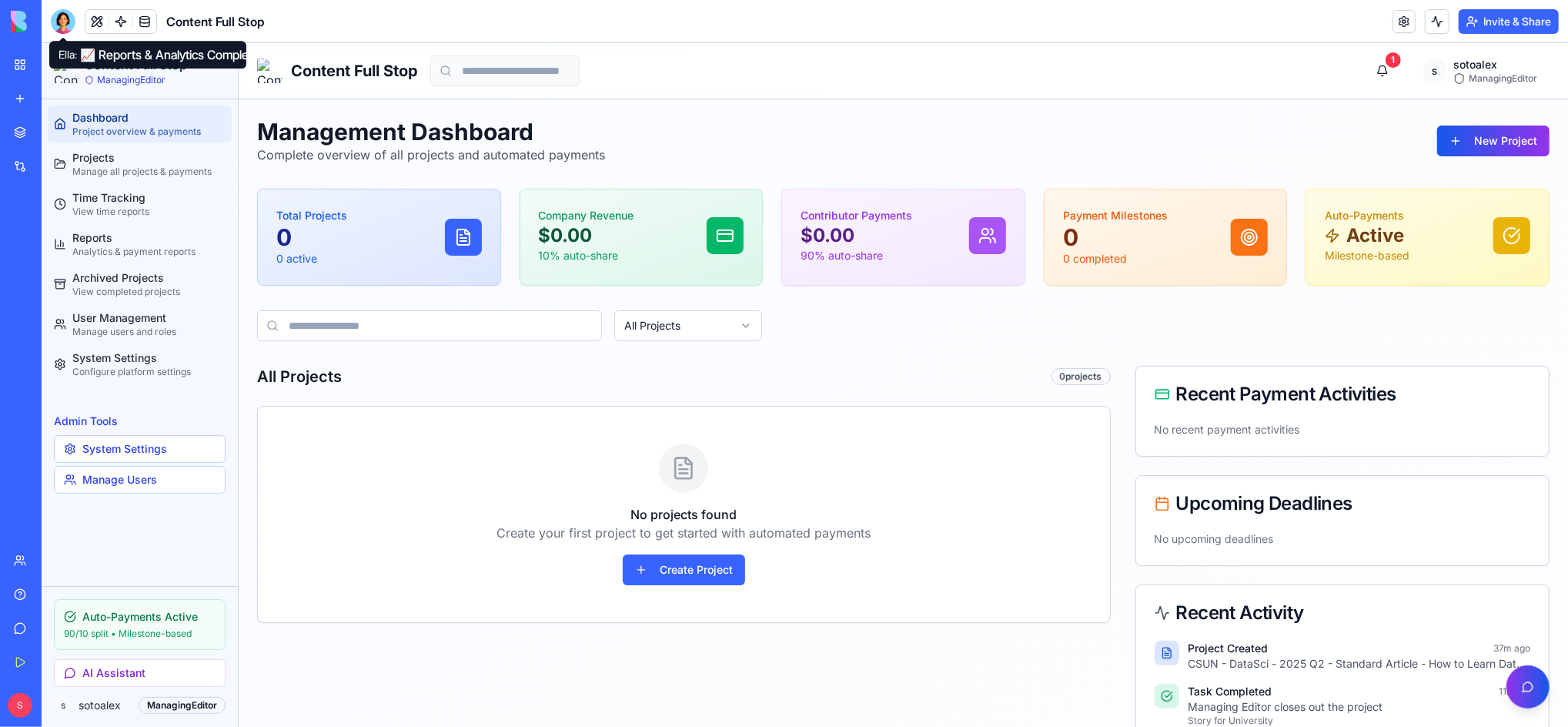
click at [62, 16] on div at bounding box center [63, 21] width 25 height 25
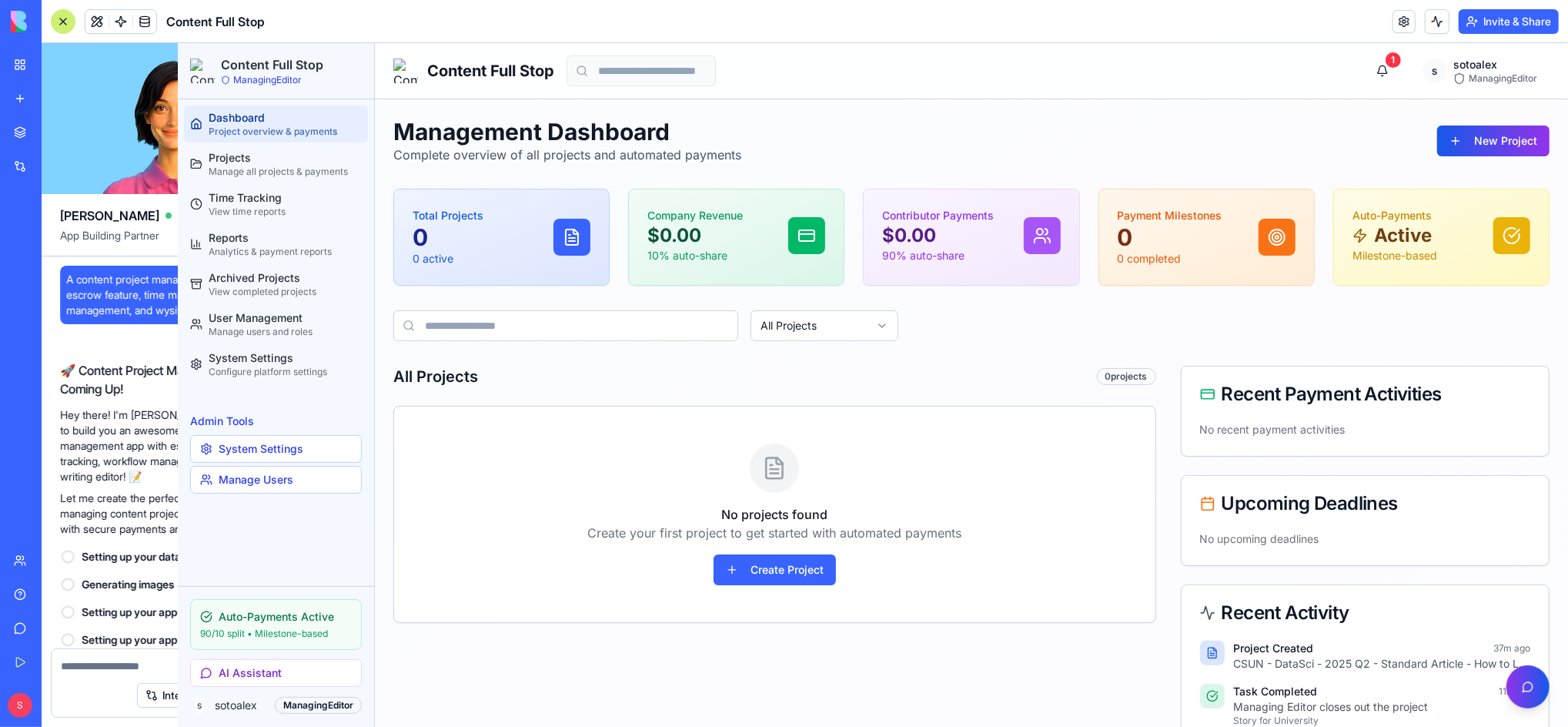
scroll to position [36950, 0]
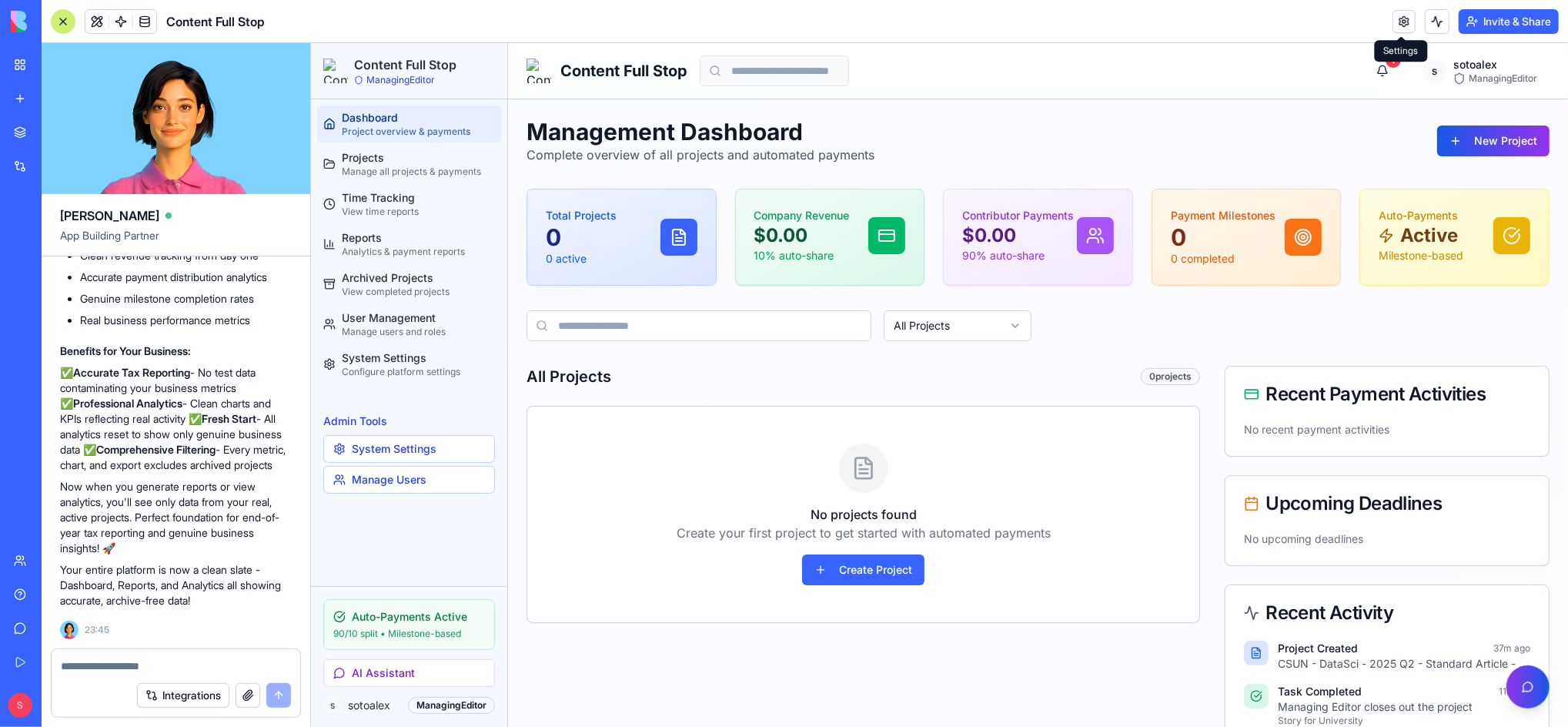
click at [1402, 27] on link at bounding box center [1403, 21] width 23 height 23
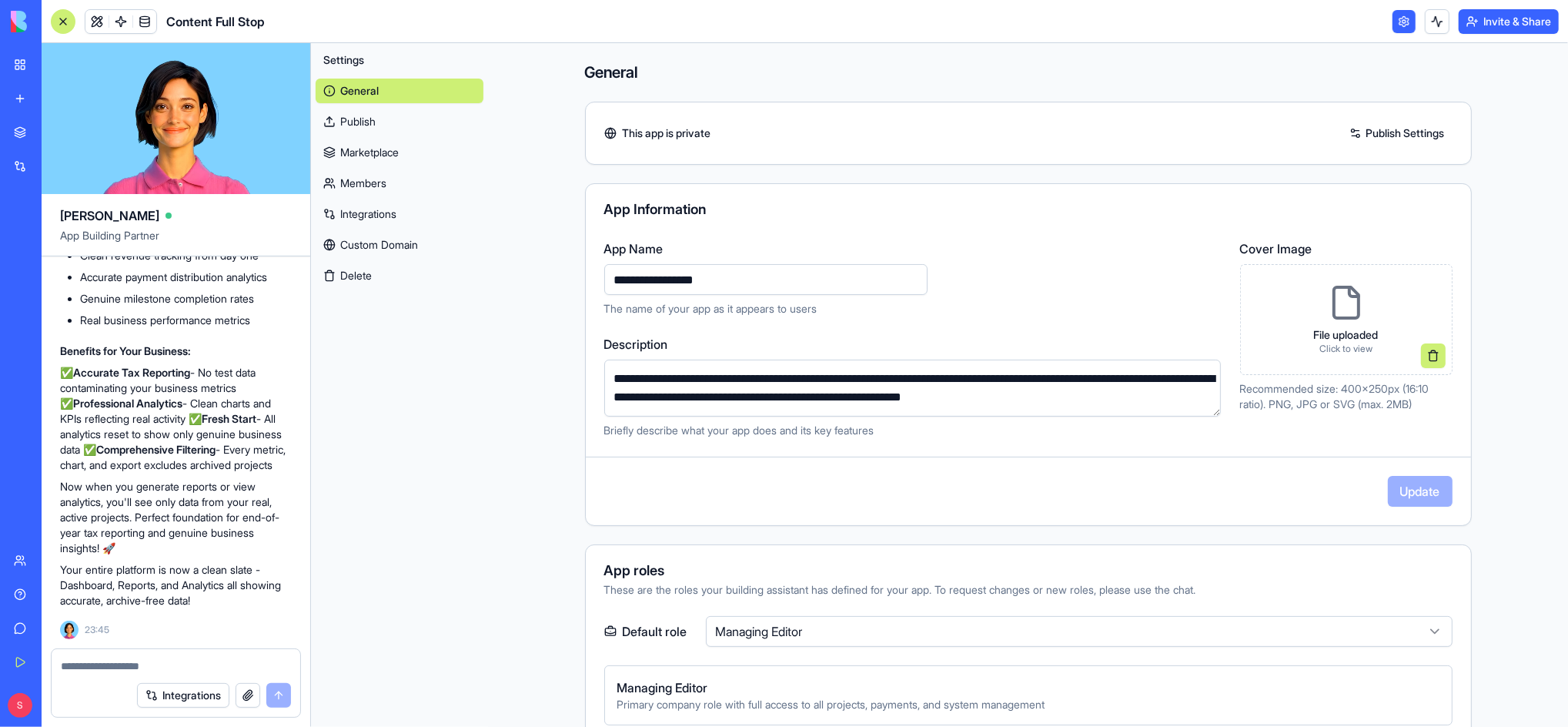
click at [373, 163] on link "Marketplace" at bounding box center [400, 152] width 168 height 25
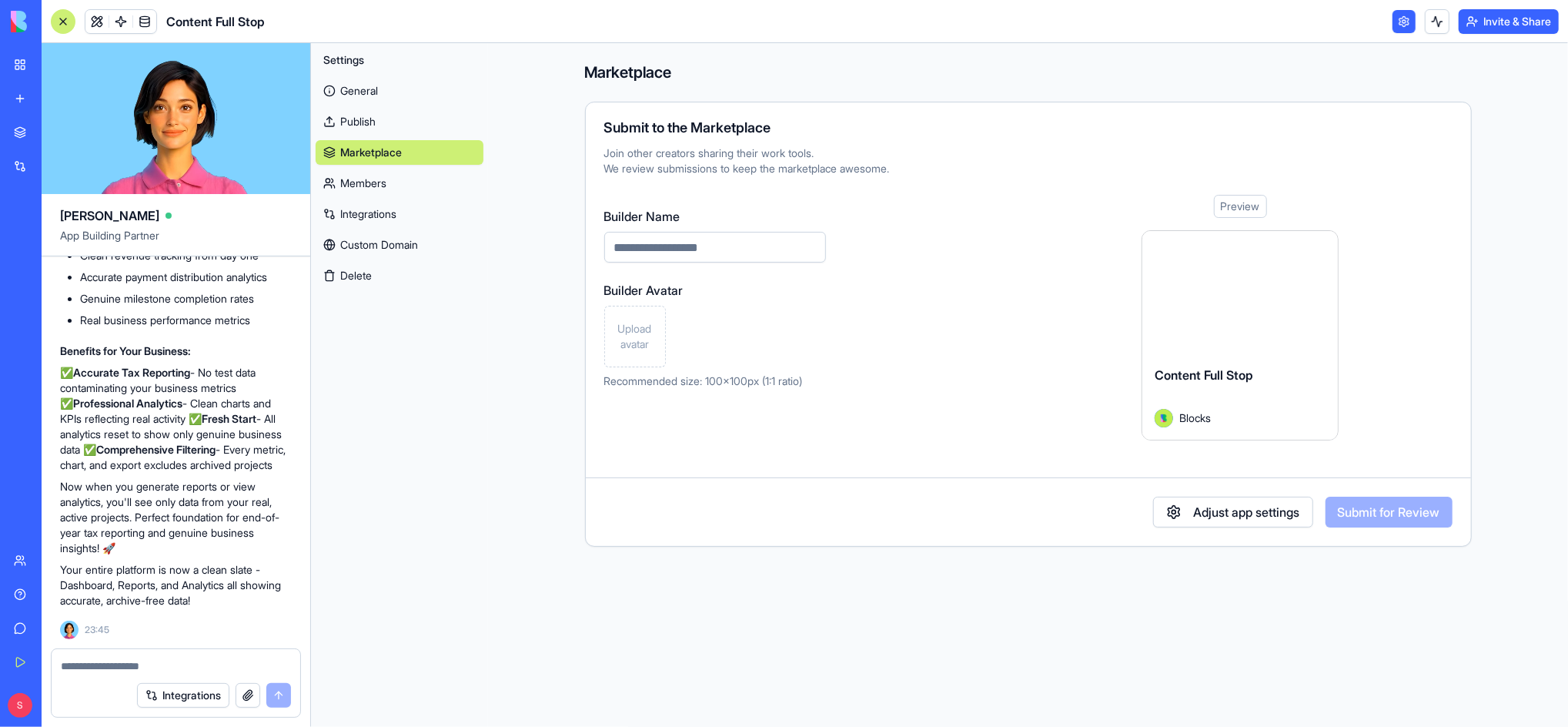
click at [364, 183] on link "Members" at bounding box center [400, 183] width 168 height 25
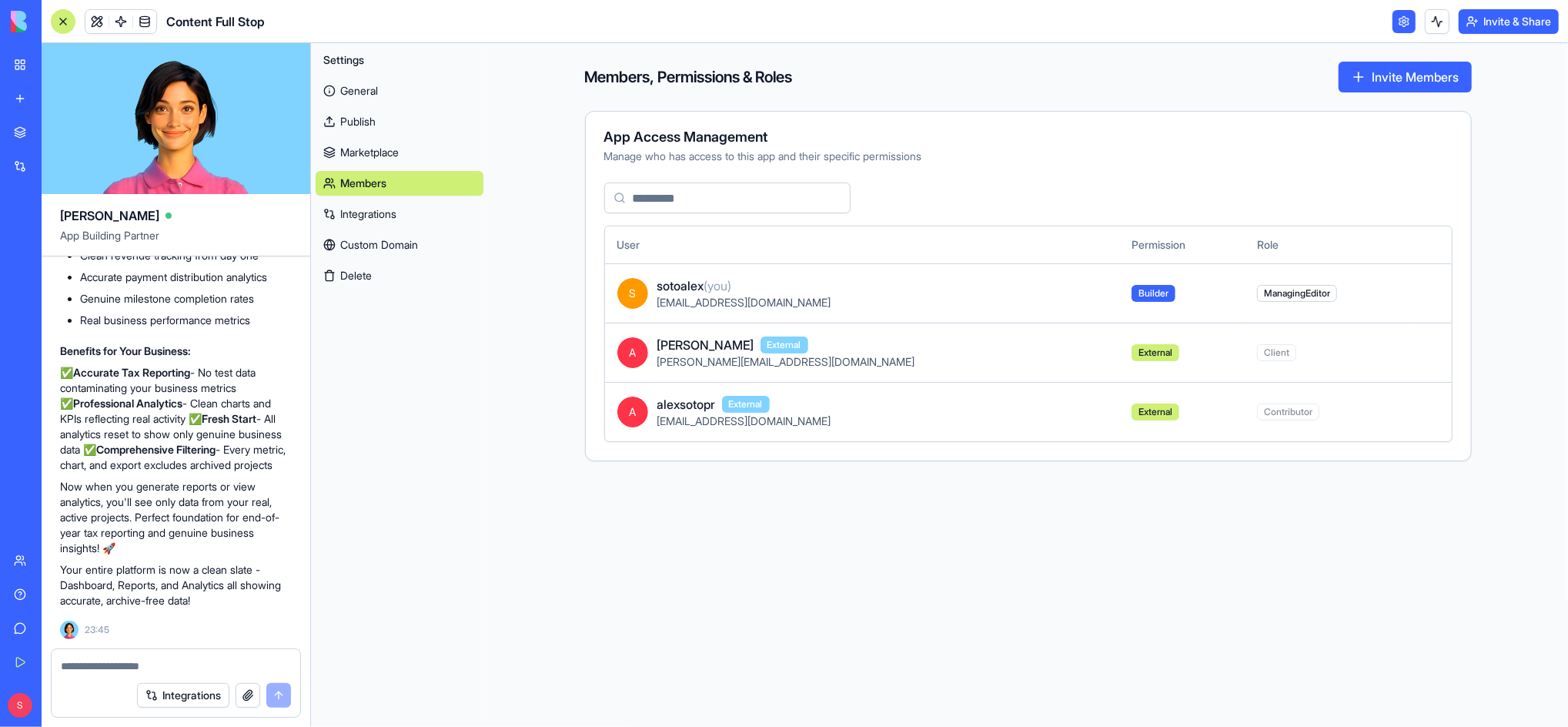
click at [379, 212] on link "Integrations" at bounding box center [400, 213] width 168 height 25
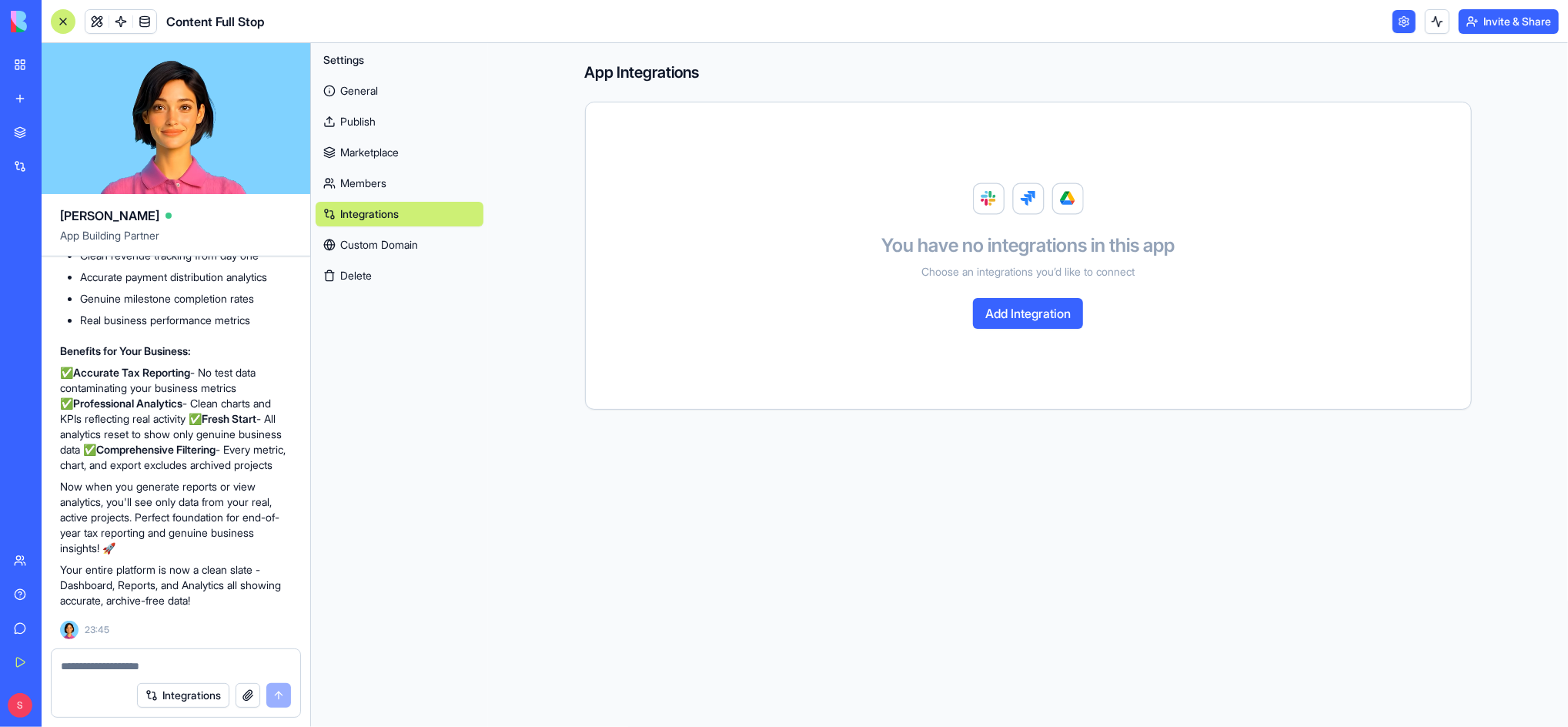
click at [57, 556] on div "Team" at bounding box center [47, 560] width 20 height 15
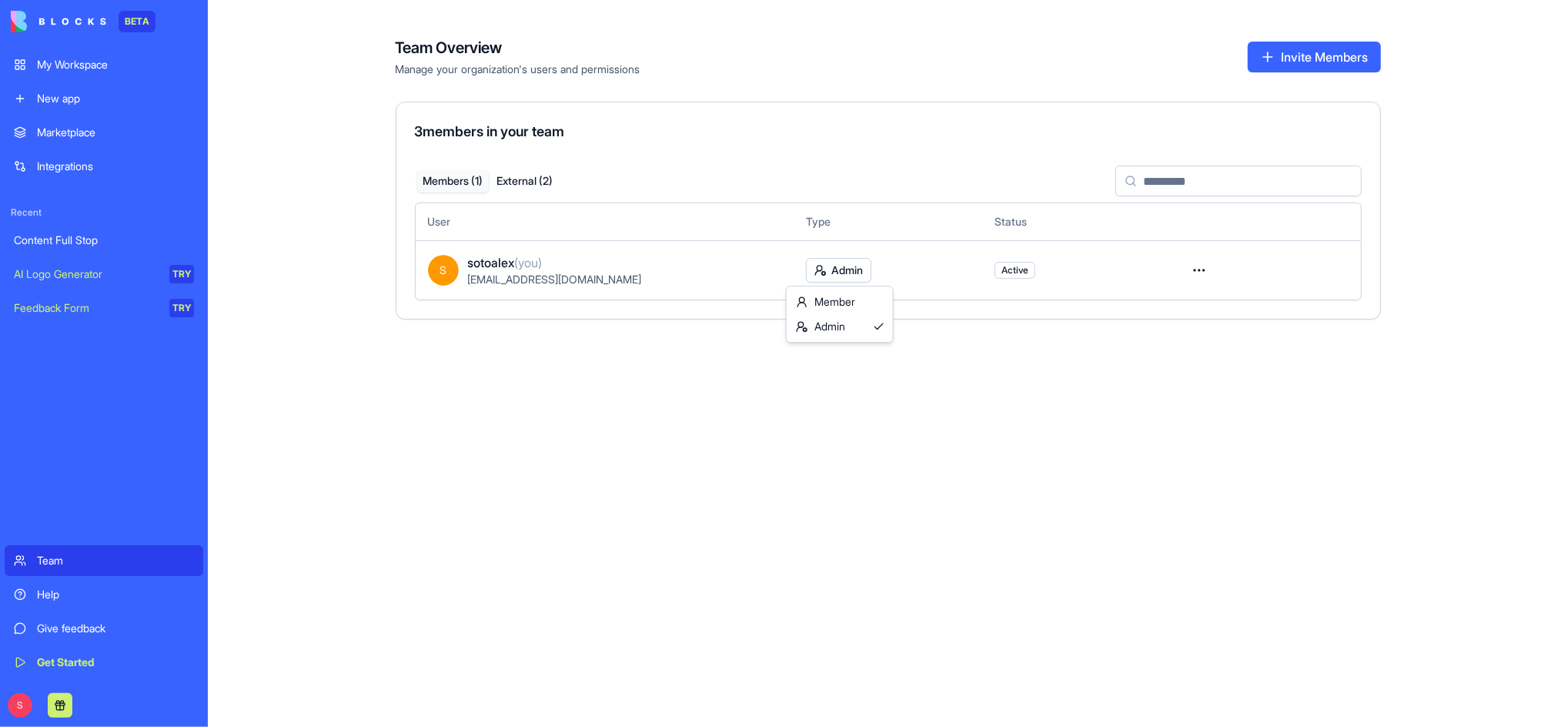
click at [851, 264] on html "BETA My Workspace New app Marketplace Integrations Recent Content Full Stop AI …" at bounding box center [784, 363] width 1568 height 727
click at [384, 449] on html "BETA My Workspace New app Marketplace Integrations Recent Content Full Stop AI …" at bounding box center [784, 363] width 1568 height 727
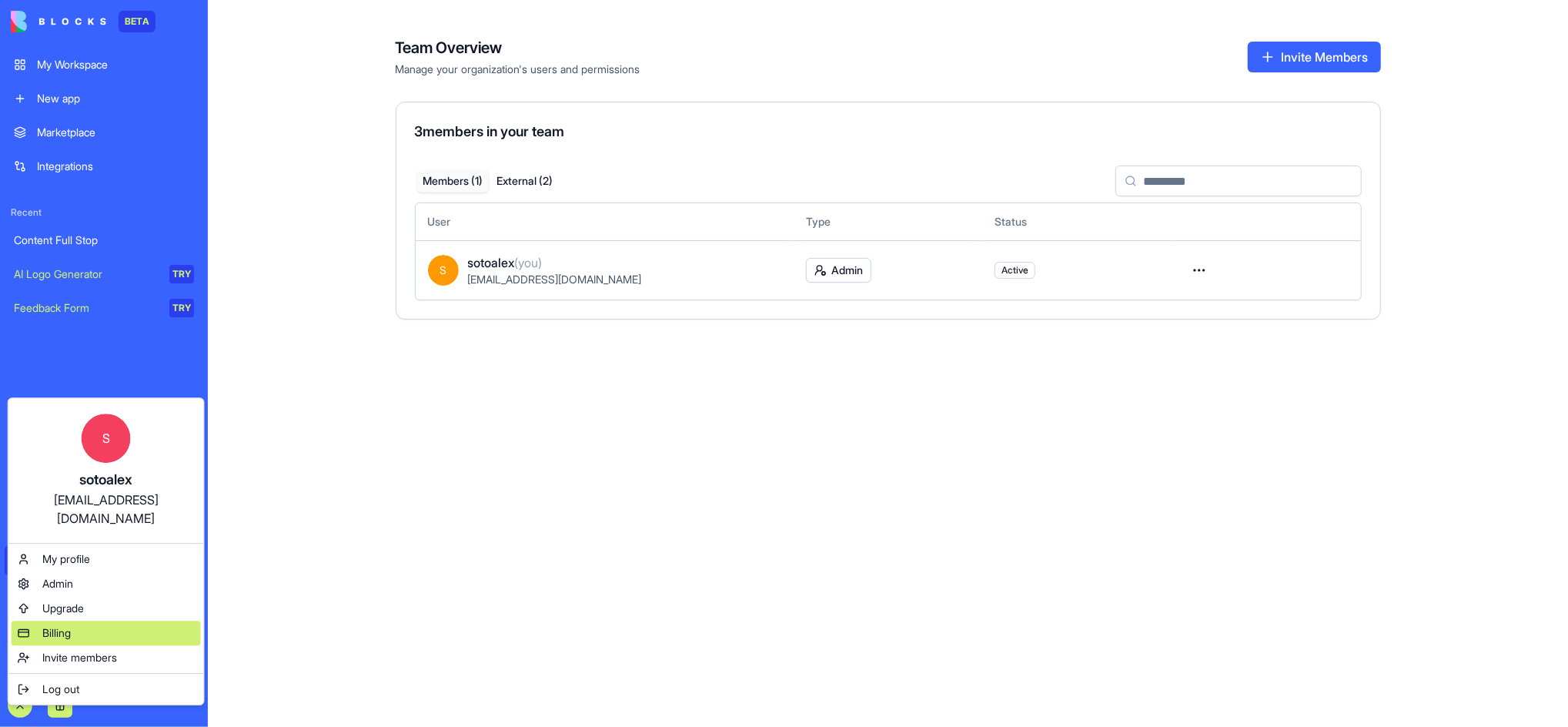
click at [68, 625] on span "Billing" at bounding box center [56, 632] width 29 height 15
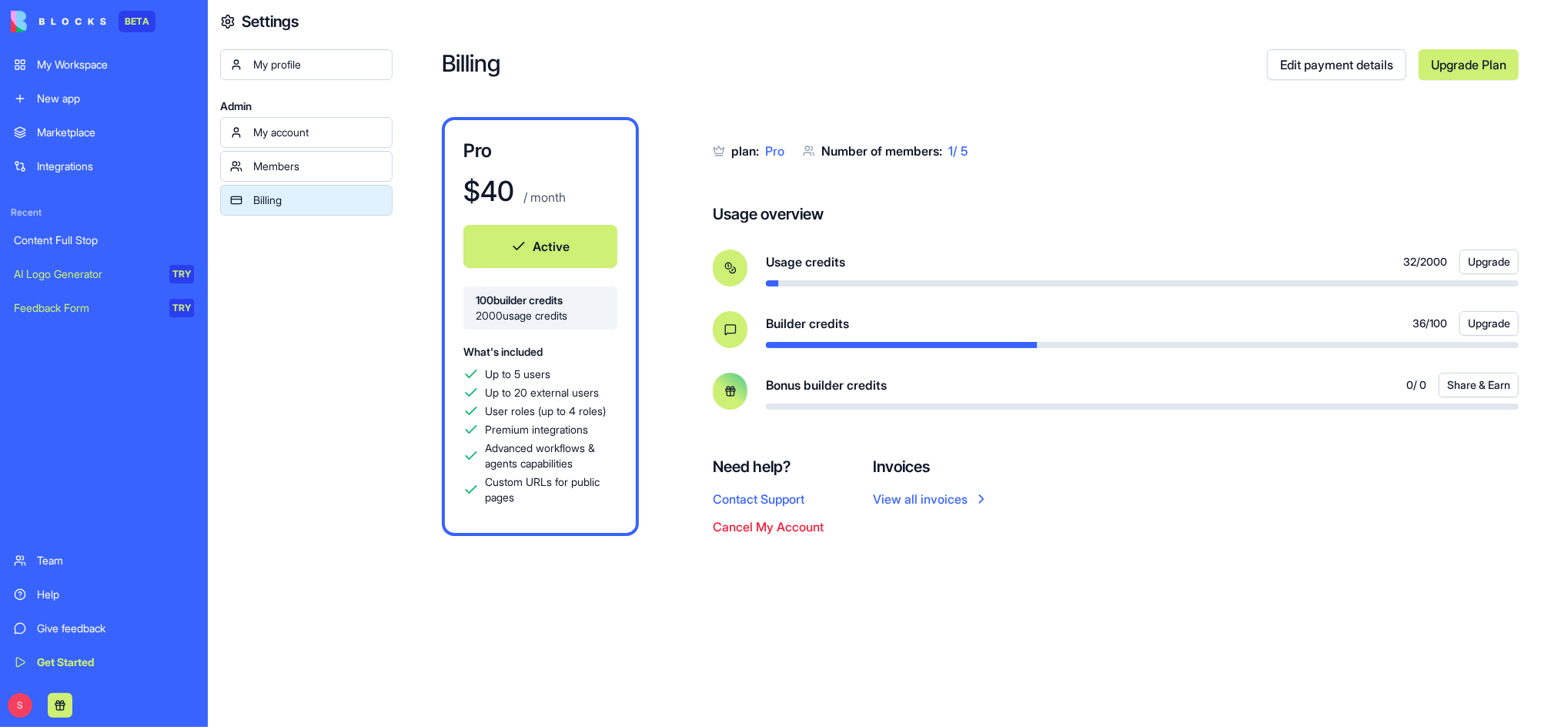
click at [1491, 323] on button "Upgrade" at bounding box center [1489, 323] width 59 height 25
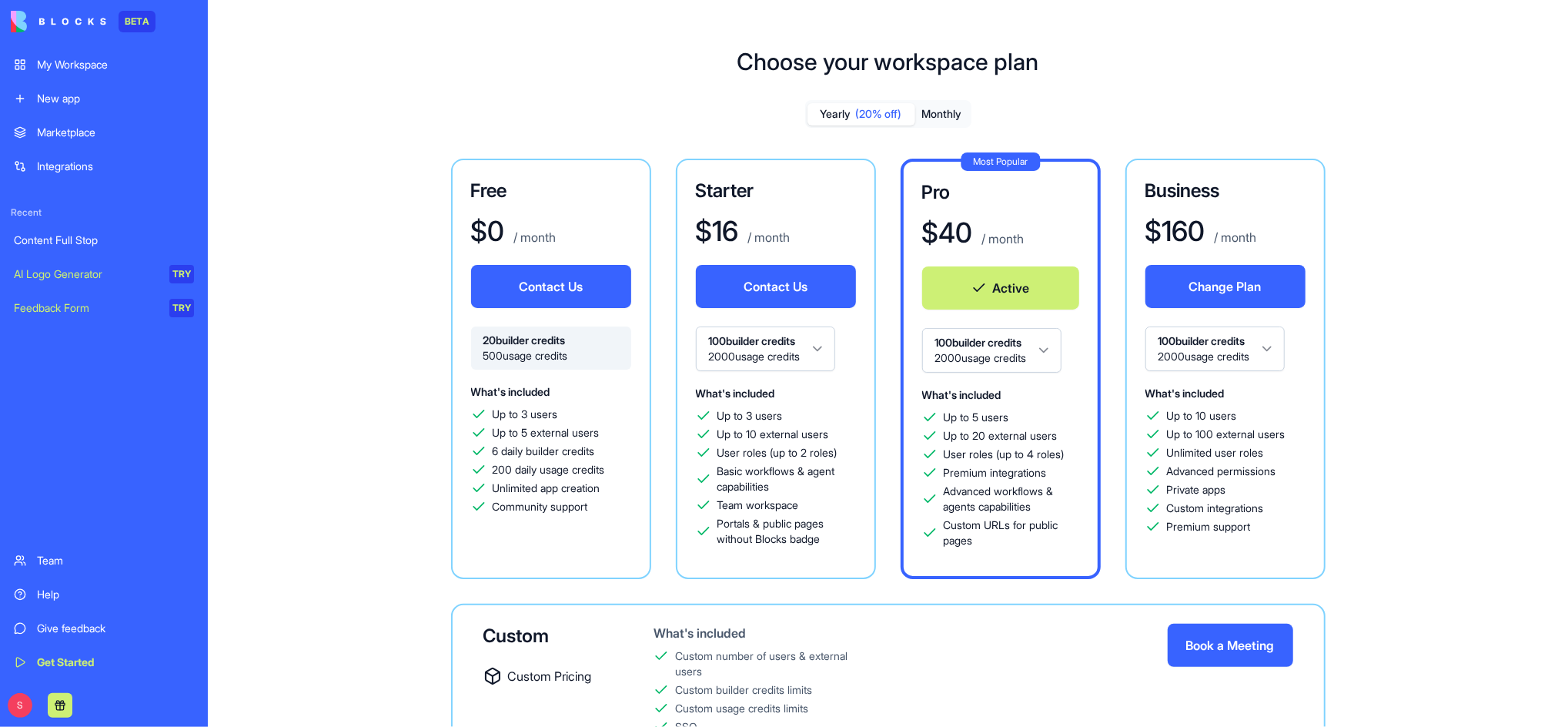
click at [56, 589] on div "Help" at bounding box center [116, 594] width 157 height 15
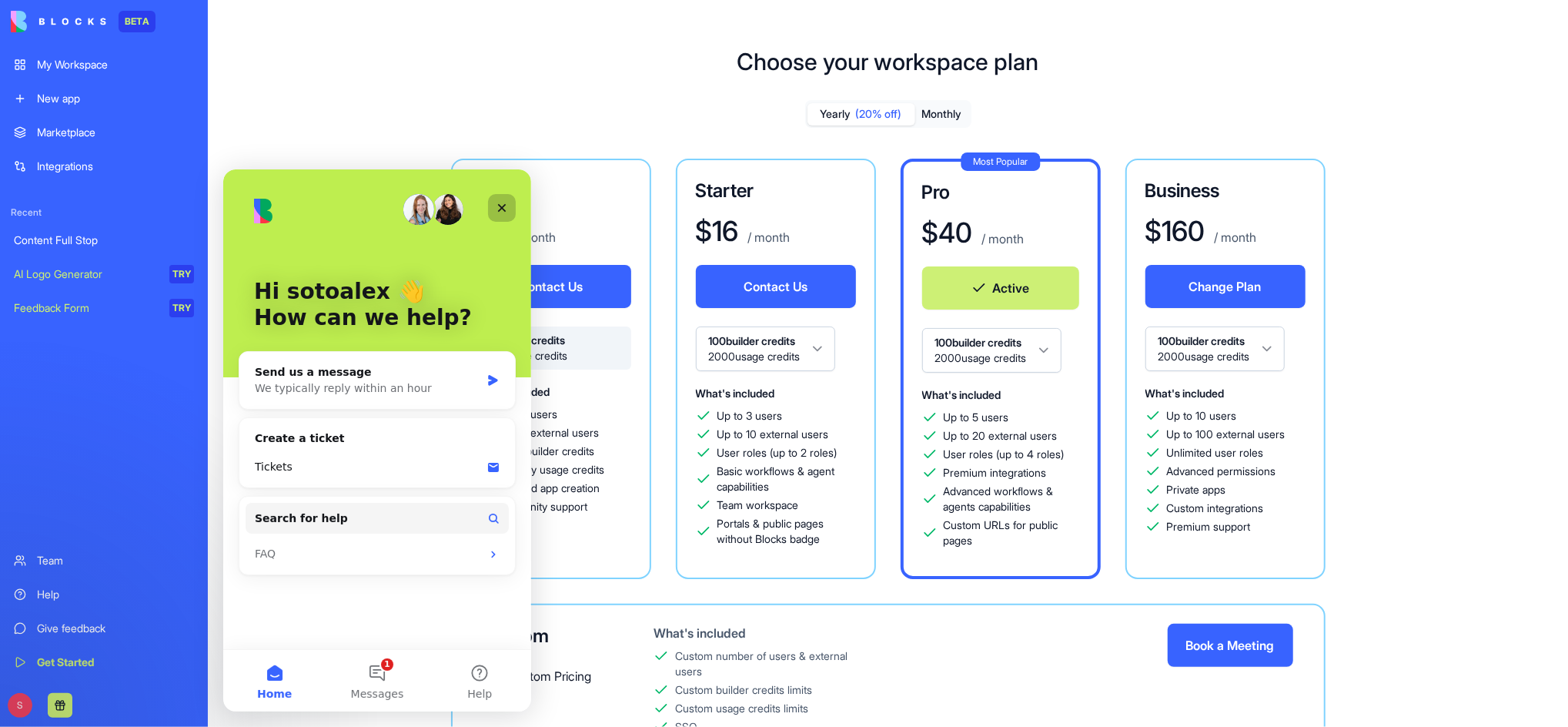
click at [496, 209] on icon "Close" at bounding box center [501, 207] width 13 height 13
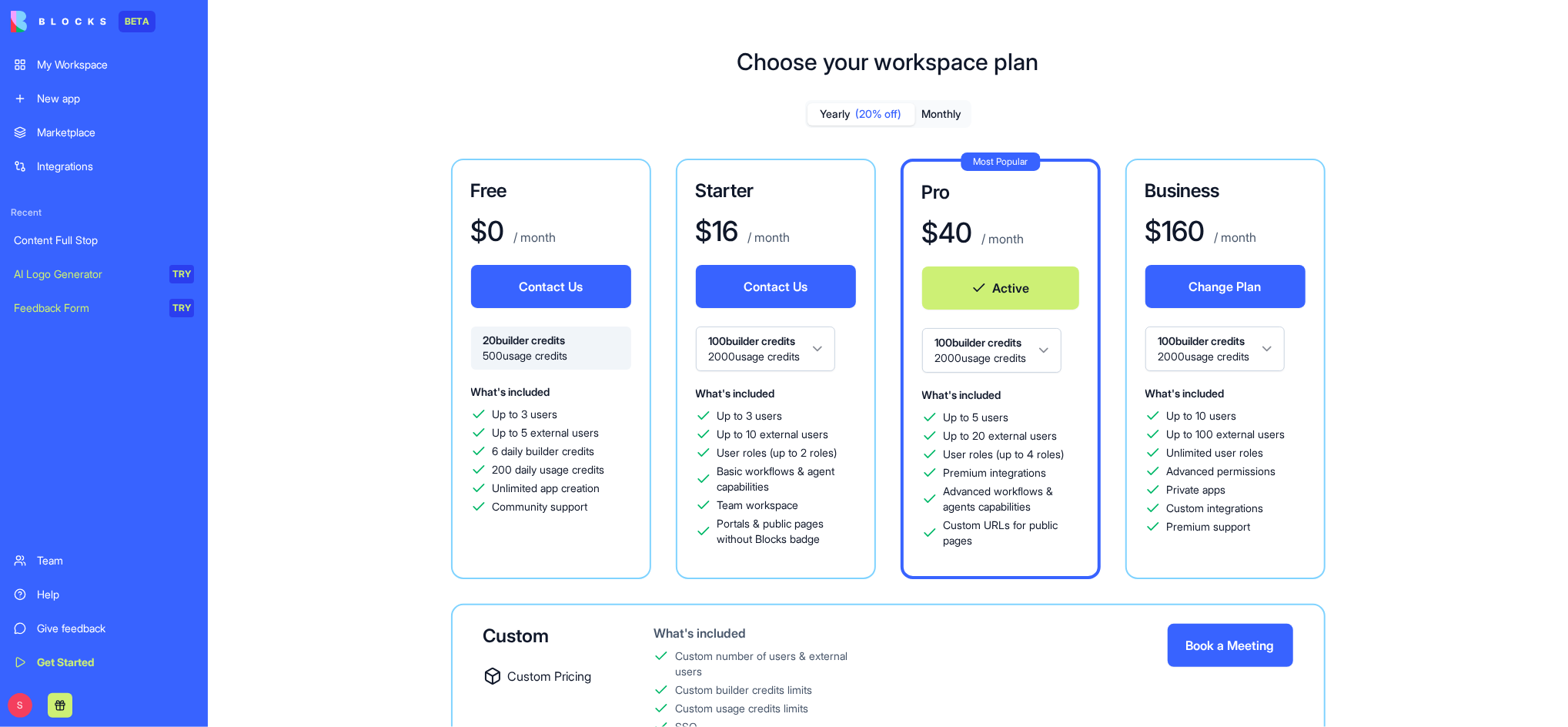
click at [59, 587] on div "Help" at bounding box center [116, 594] width 157 height 15
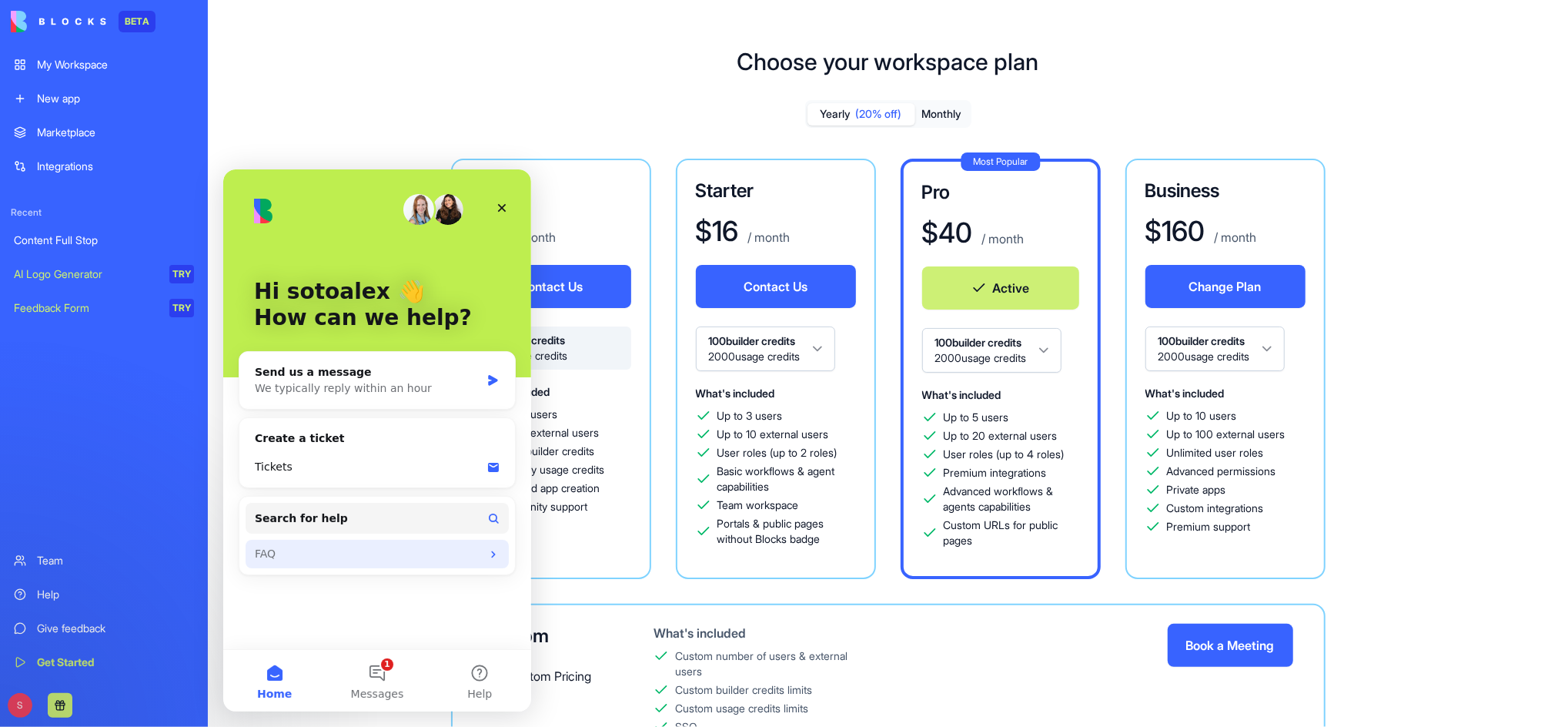
click at [354, 556] on div "FAQ" at bounding box center [366, 553] width 226 height 16
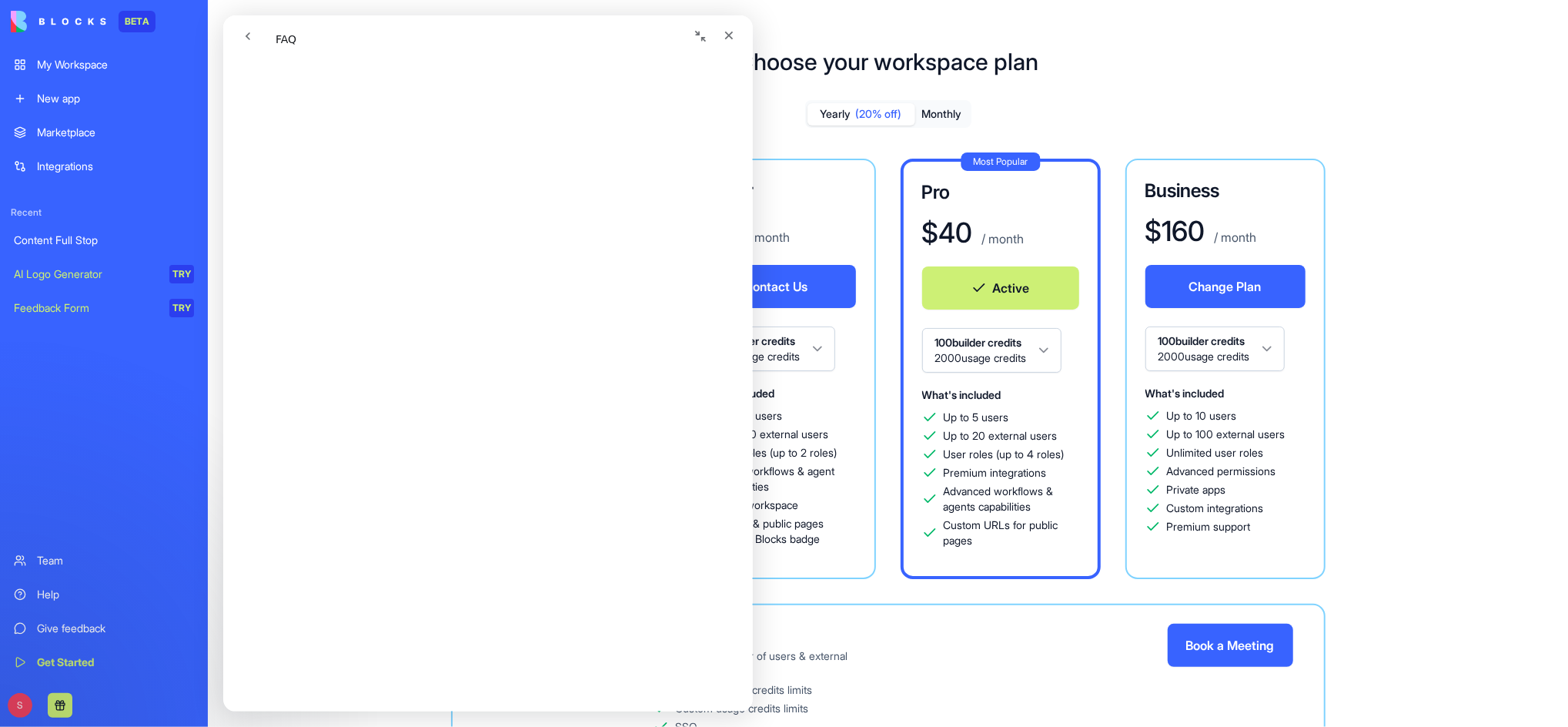
scroll to position [616, 0]
click at [1190, 80] on div "Choose your workspace plan Yearly (20% off) Monthly Free $ 0 / month Contact Us…" at bounding box center [888, 441] width 1360 height 836
click at [728, 38] on icon "Close" at bounding box center [729, 36] width 13 height 13
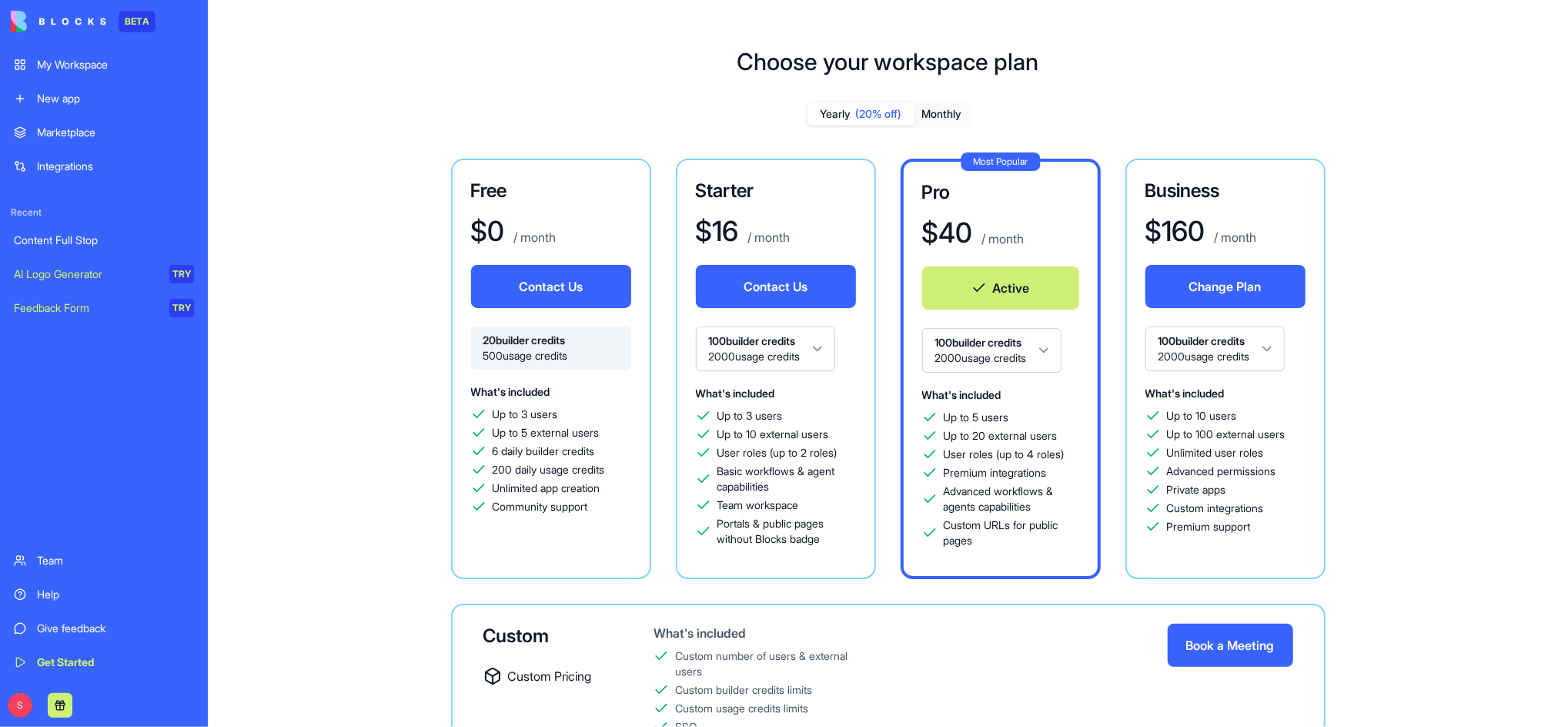
click at [82, 66] on div "My Workspace" at bounding box center [116, 64] width 157 height 15
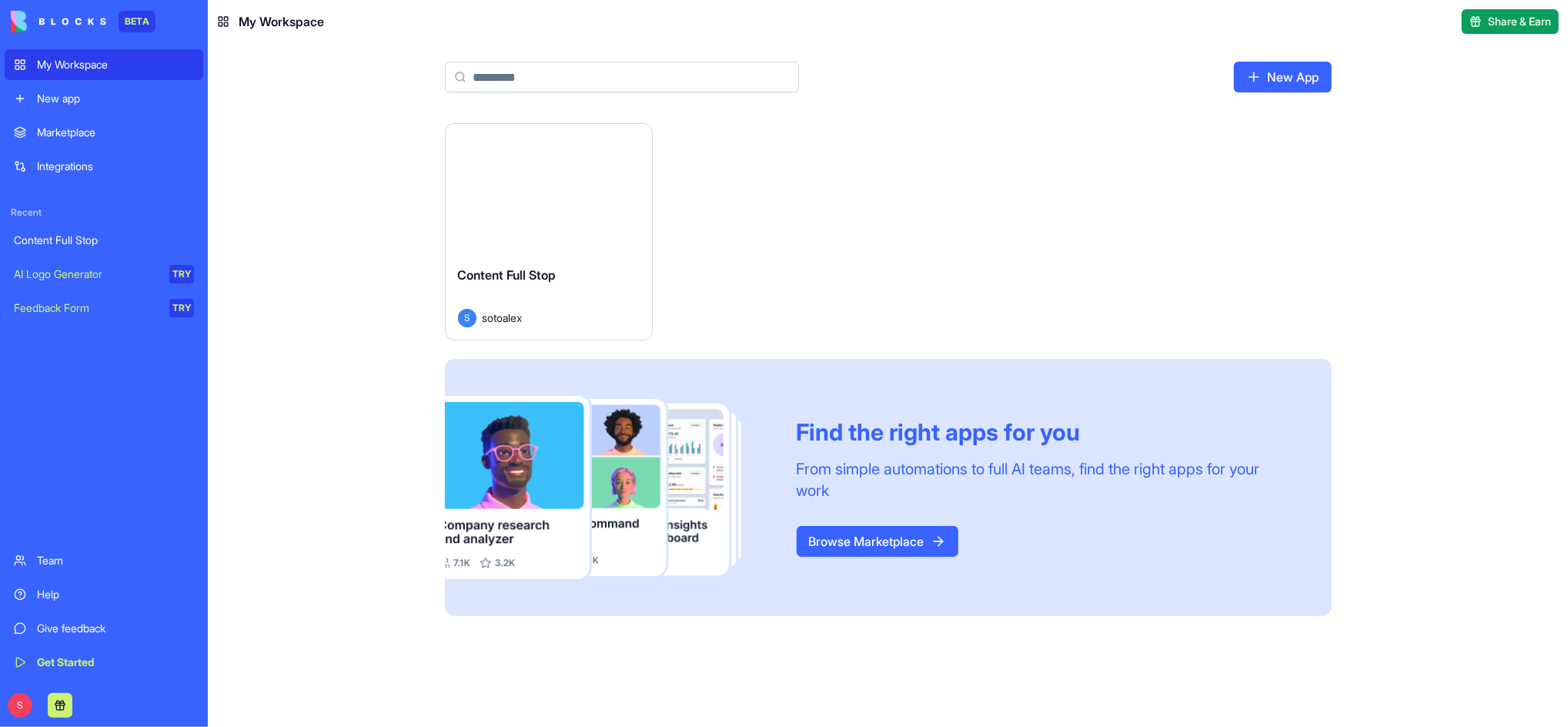
click at [91, 242] on div "Content Full Stop" at bounding box center [103, 239] width 180 height 15
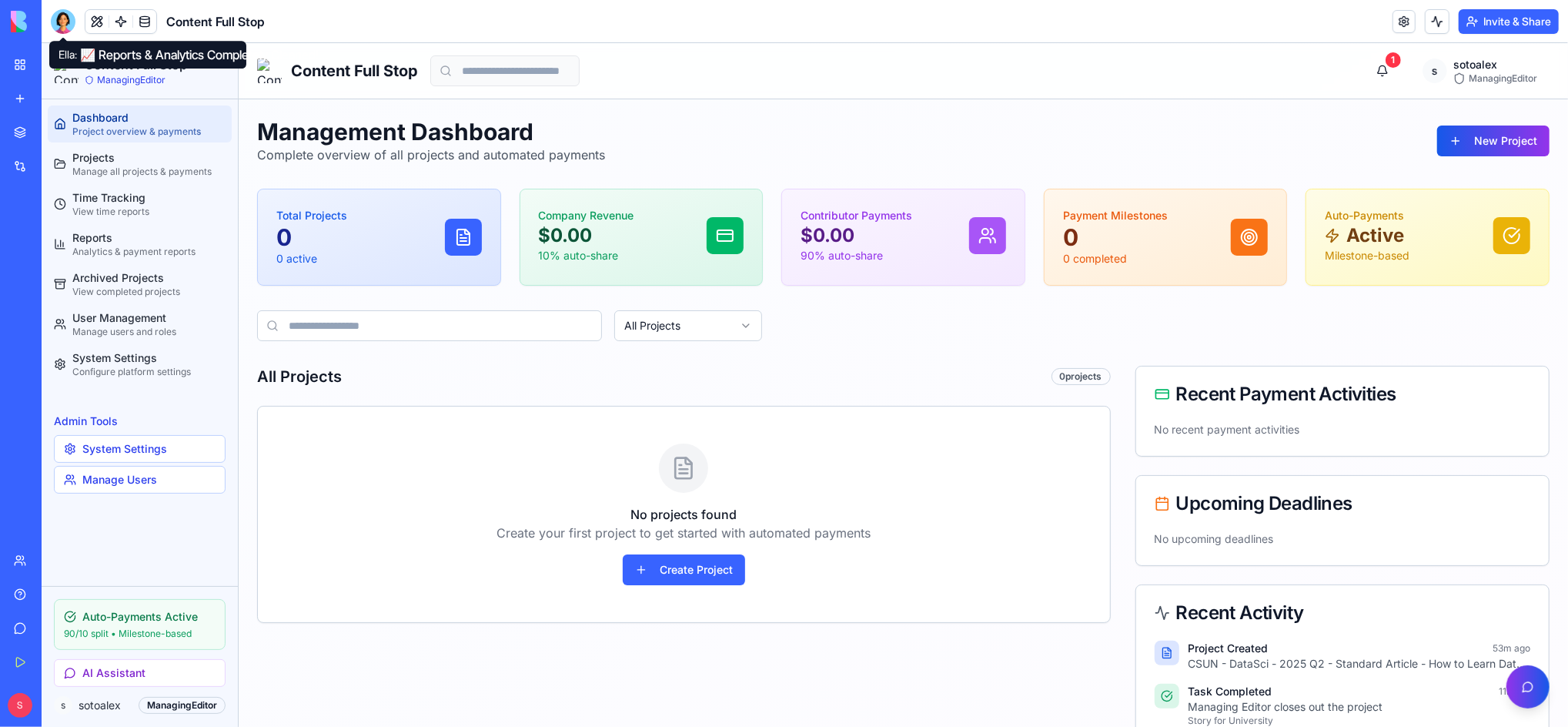
click at [63, 20] on div at bounding box center [63, 21] width 25 height 25
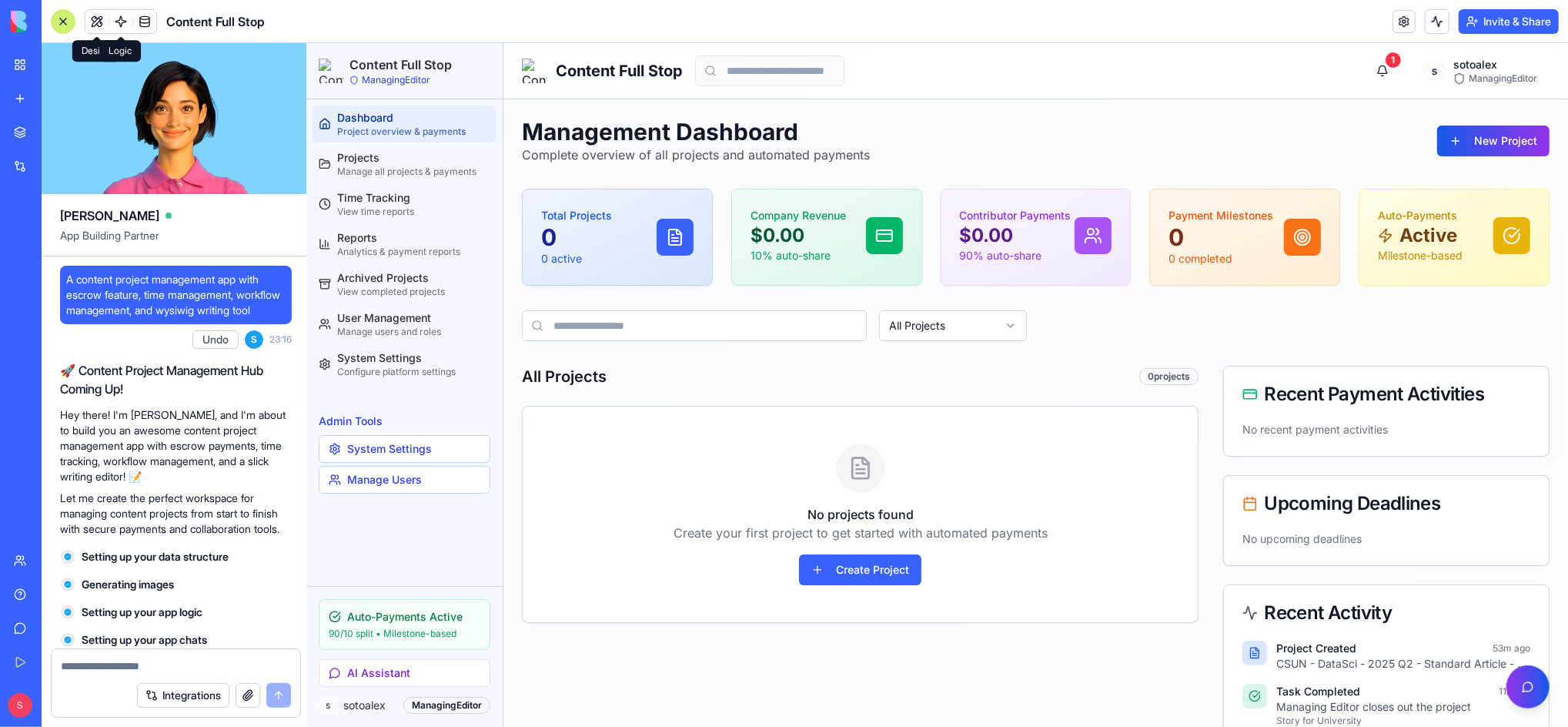
scroll to position [36950, 0]
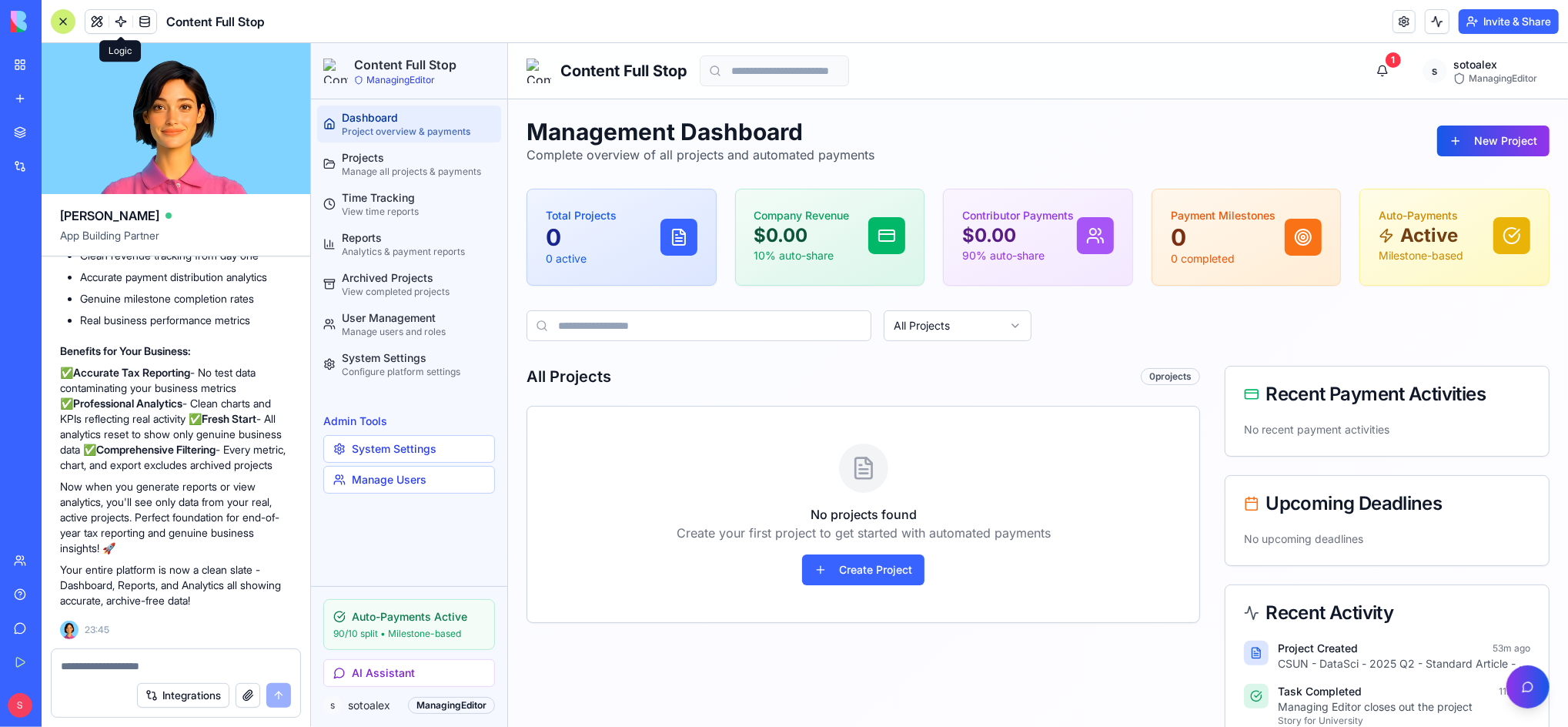
click at [133, 660] on textarea at bounding box center [176, 665] width 230 height 15
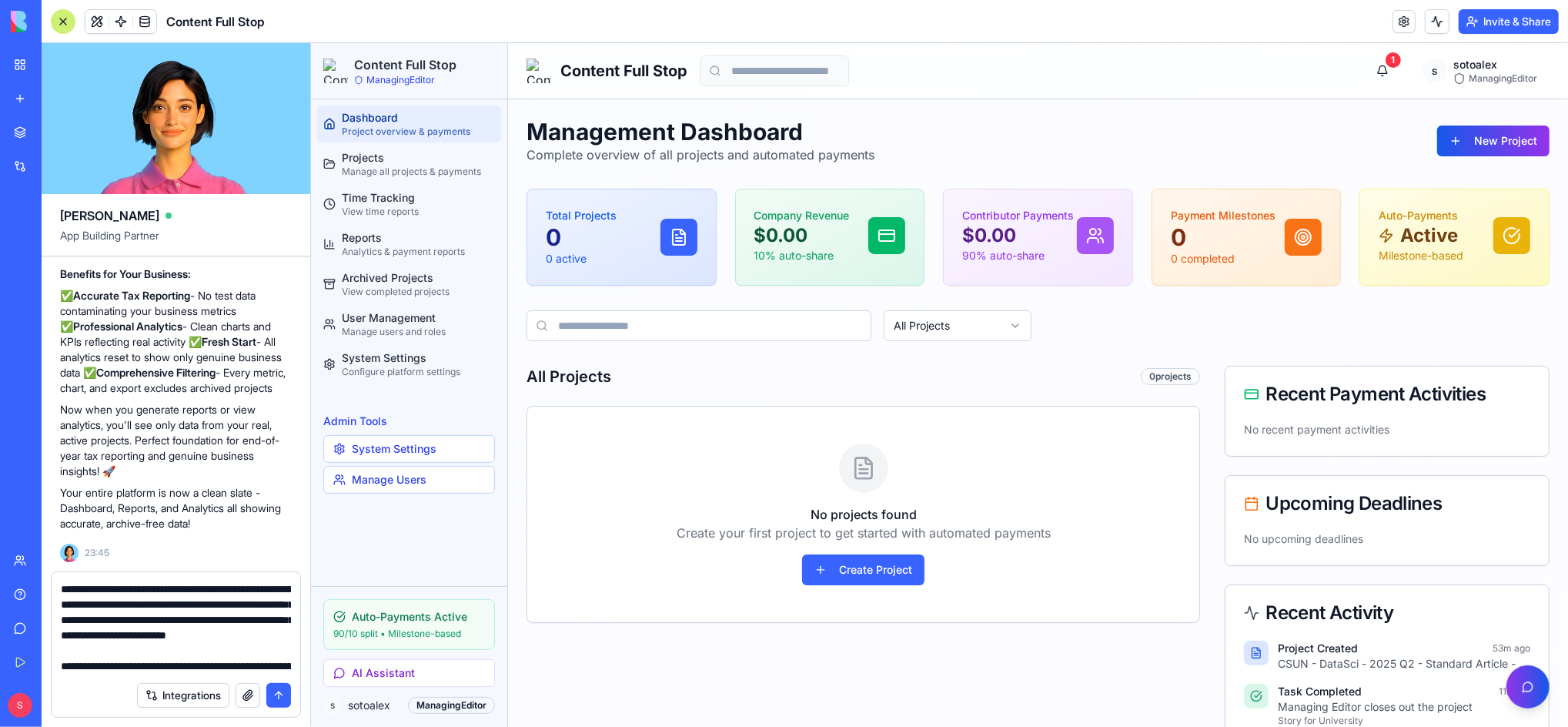
scroll to position [1046, 0]
type textarea "**********"
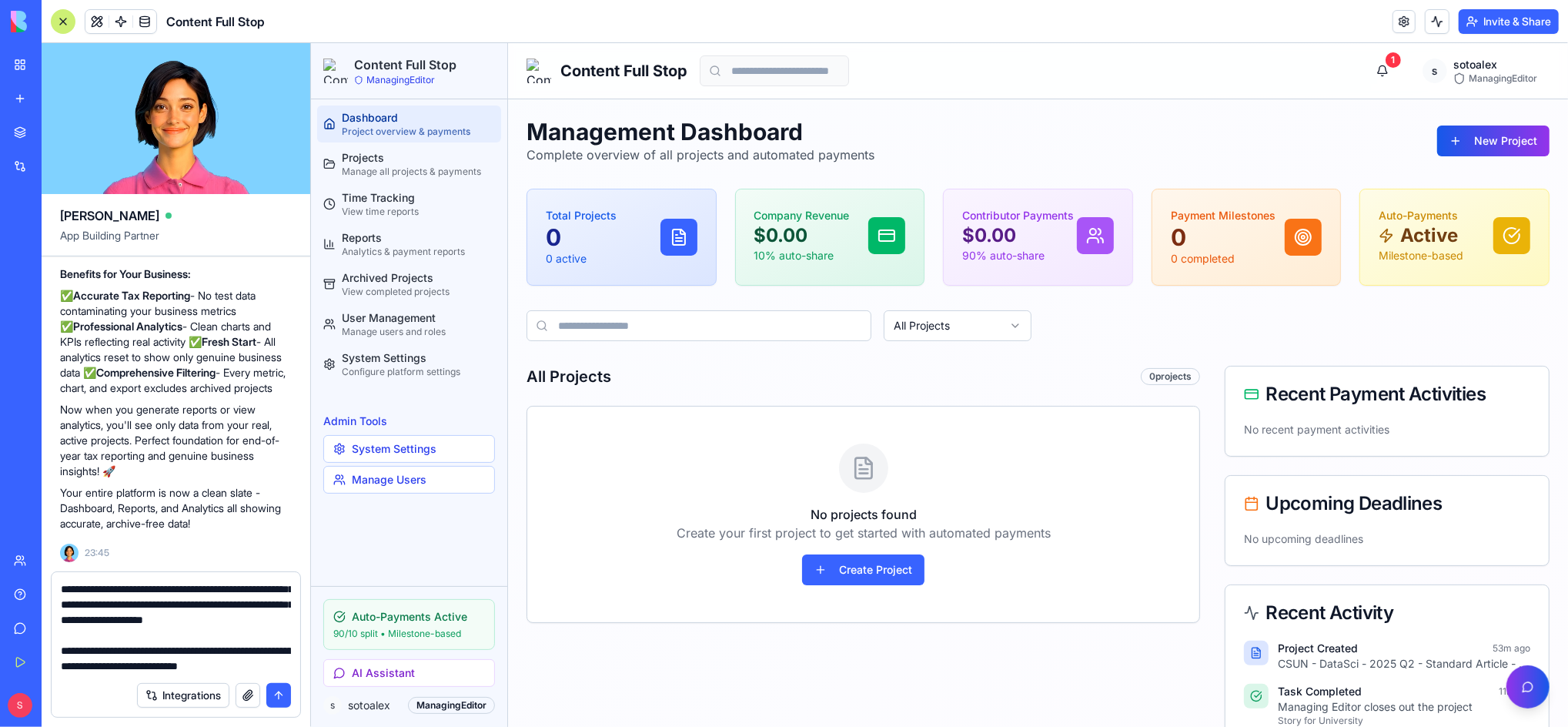
click at [281, 695] on button "submit" at bounding box center [278, 694] width 25 height 25
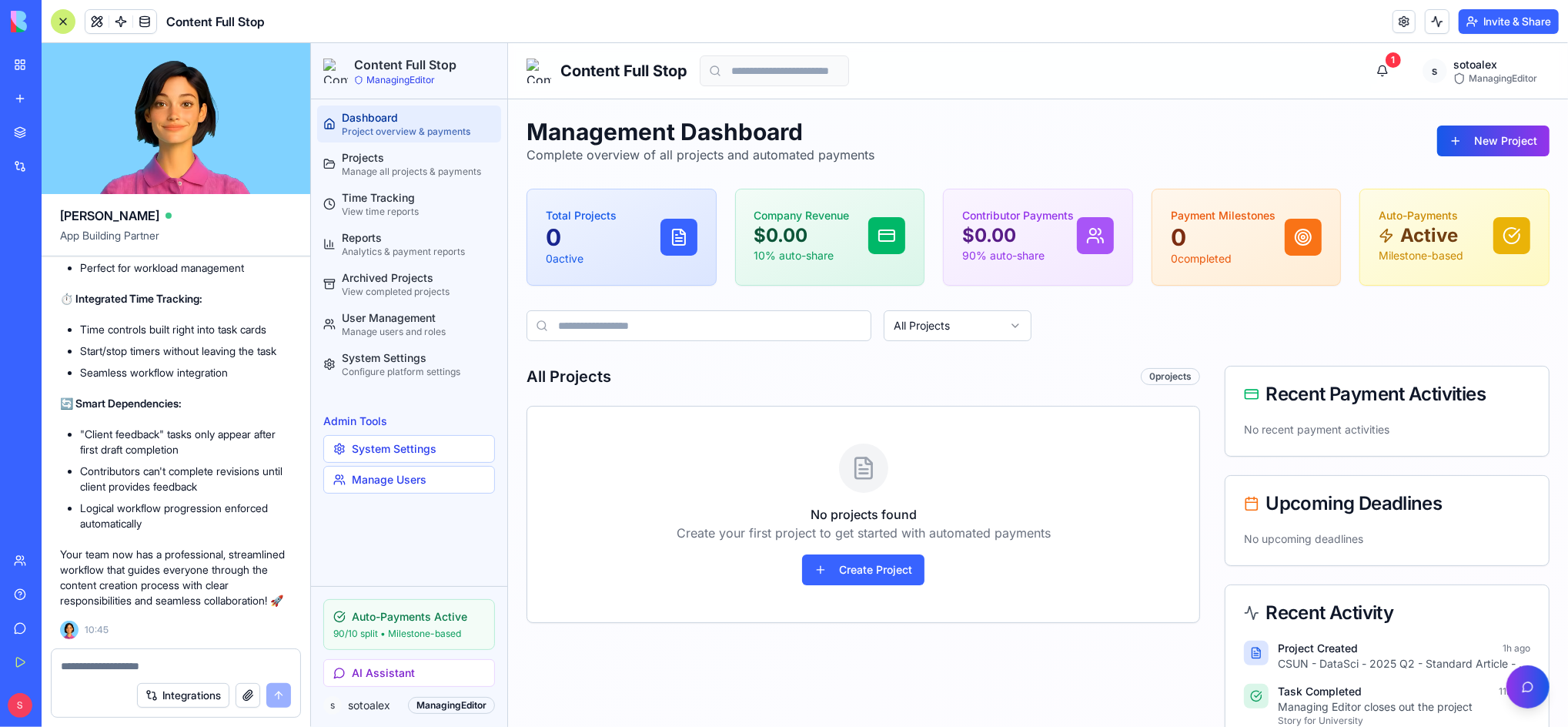
scroll to position [39212, 0]
click at [373, 167] on div "Manage all projects & payments" at bounding box center [417, 171] width 153 height 13
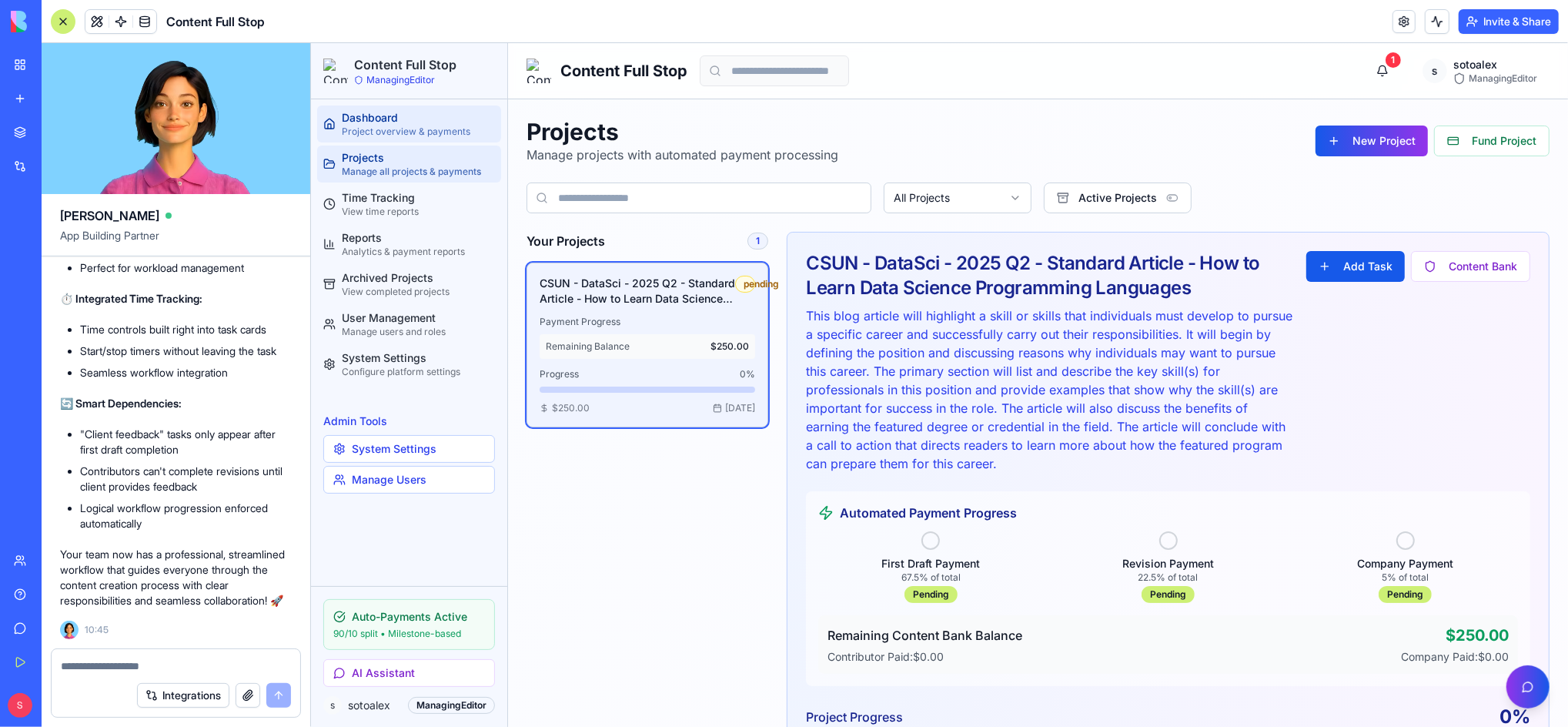
click at [368, 121] on div "Dashboard" at bounding box center [417, 117] width 153 height 15
